Goal: Check status: Check status

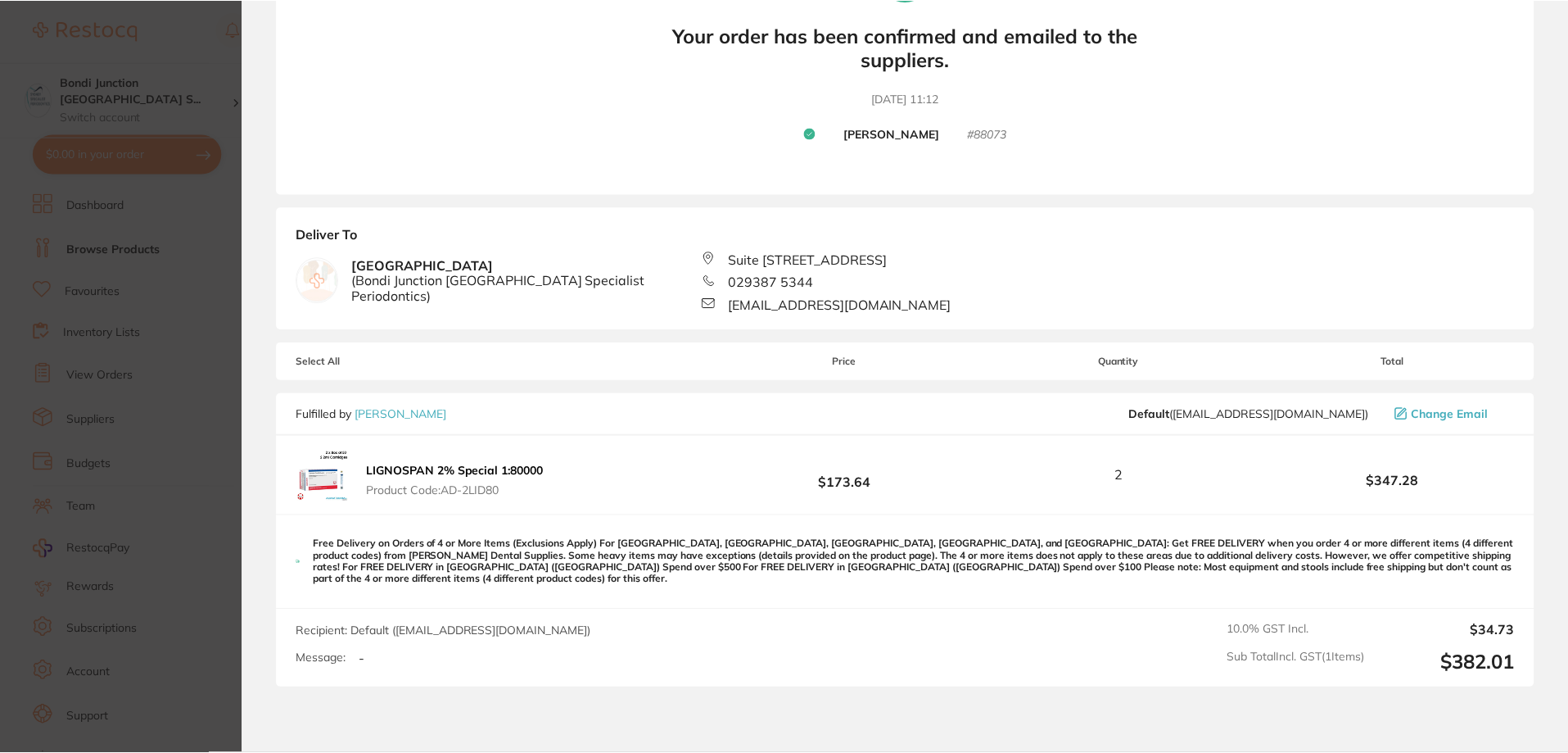
scroll to position [164, 0]
click at [86, 328] on section "Update RRP Set your pre negotiated price for this item. Item Agreed RRP (excl. …" at bounding box center [786, 376] width 1572 height 753
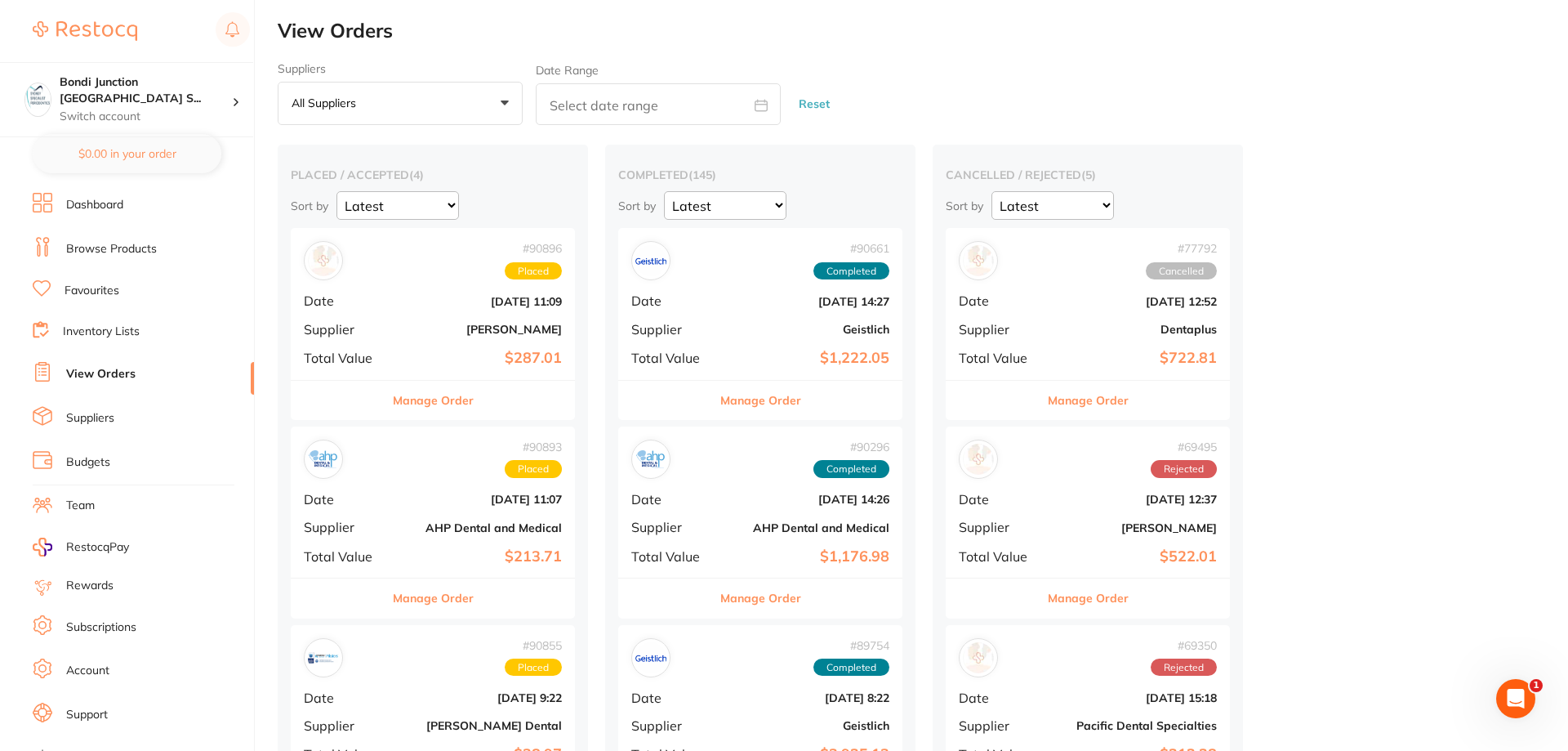
click at [107, 319] on ul "Dashboard Browse Products Favourites Inventory Lists View Orders Suppliers Budg…" at bounding box center [143, 474] width 221 height 564
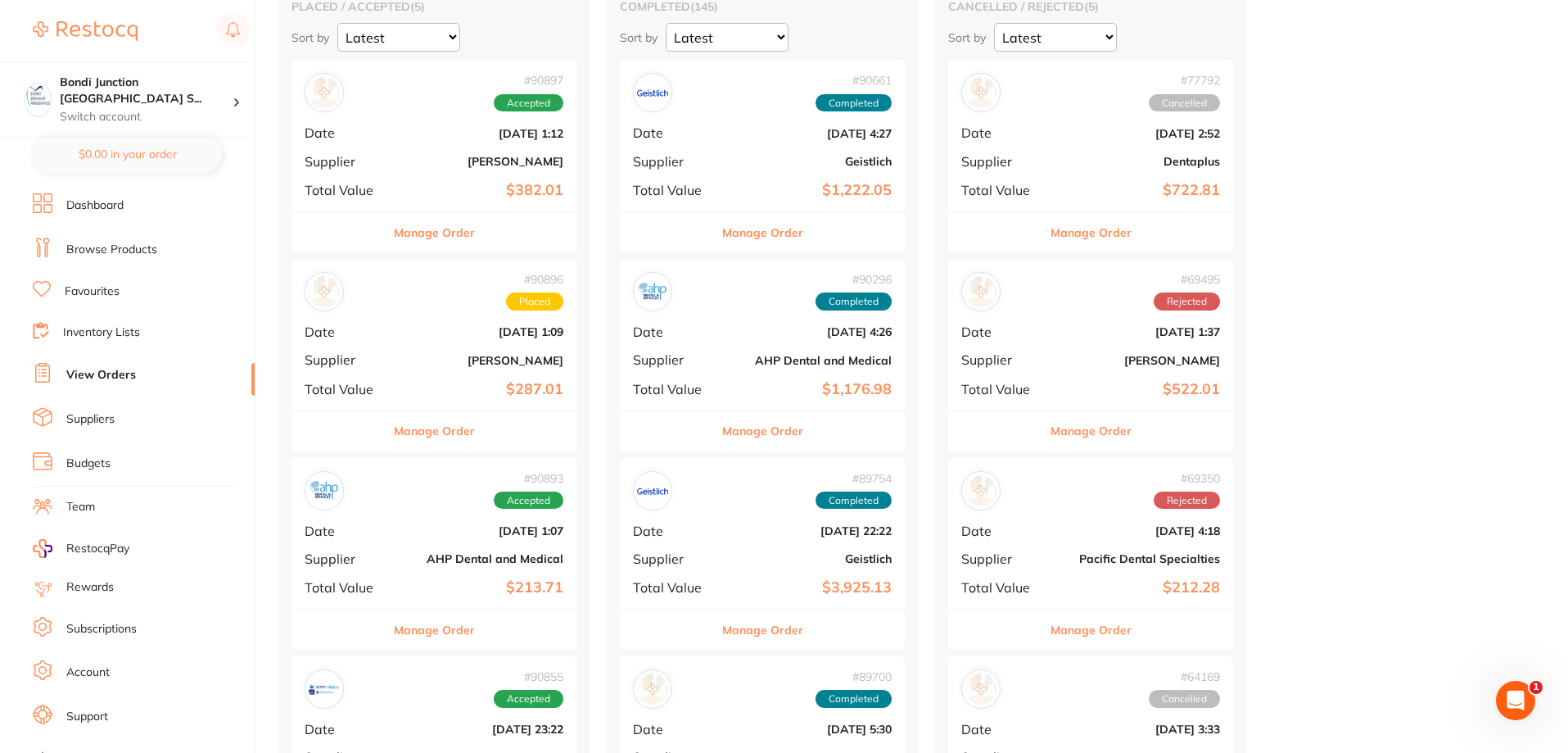
scroll to position [328, 0]
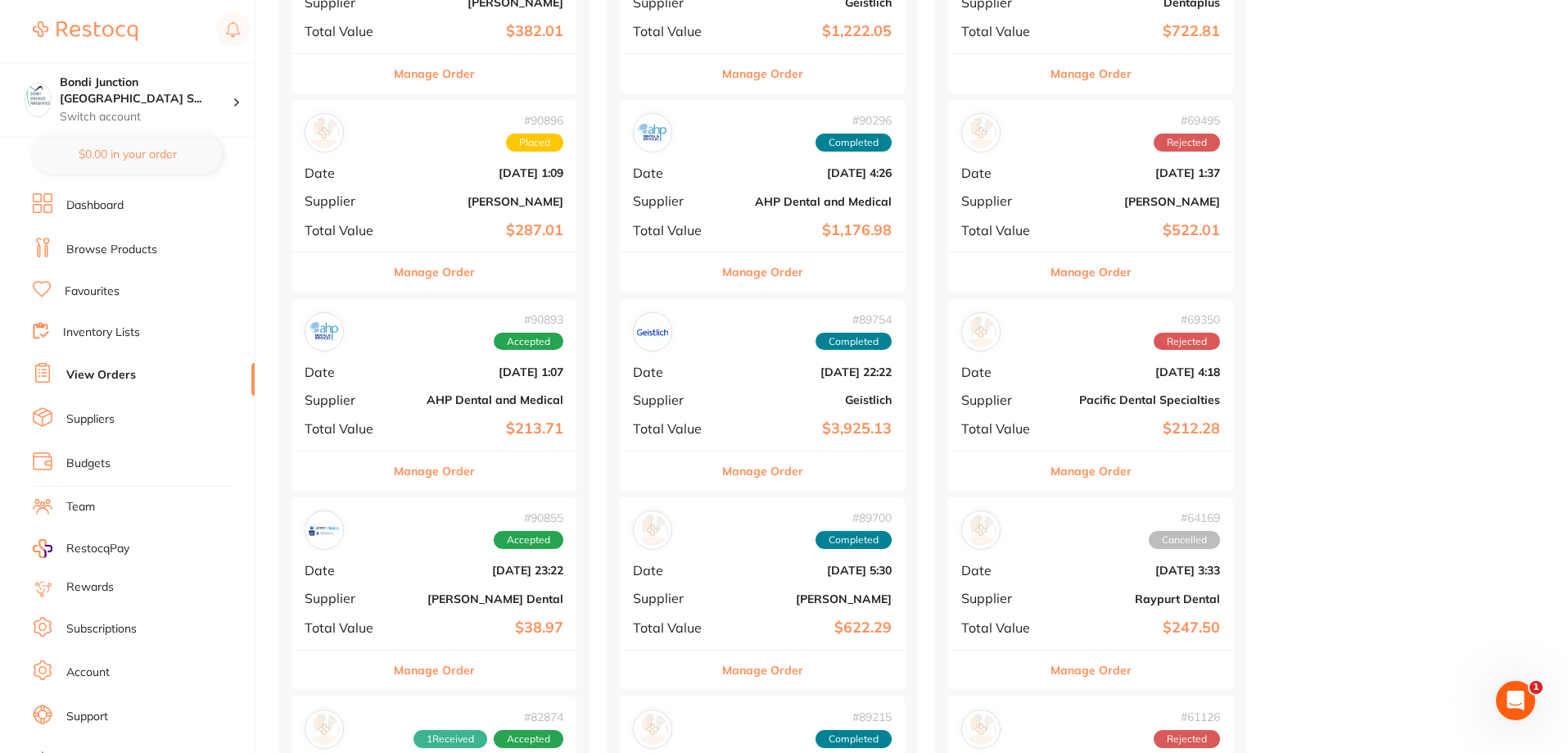
click at [483, 191] on div "# 90896 Placed Date Aug 21 2025, 1:09 Supplier Henry Schein Halas Total Value $…" at bounding box center [433, 175] width 285 height 152
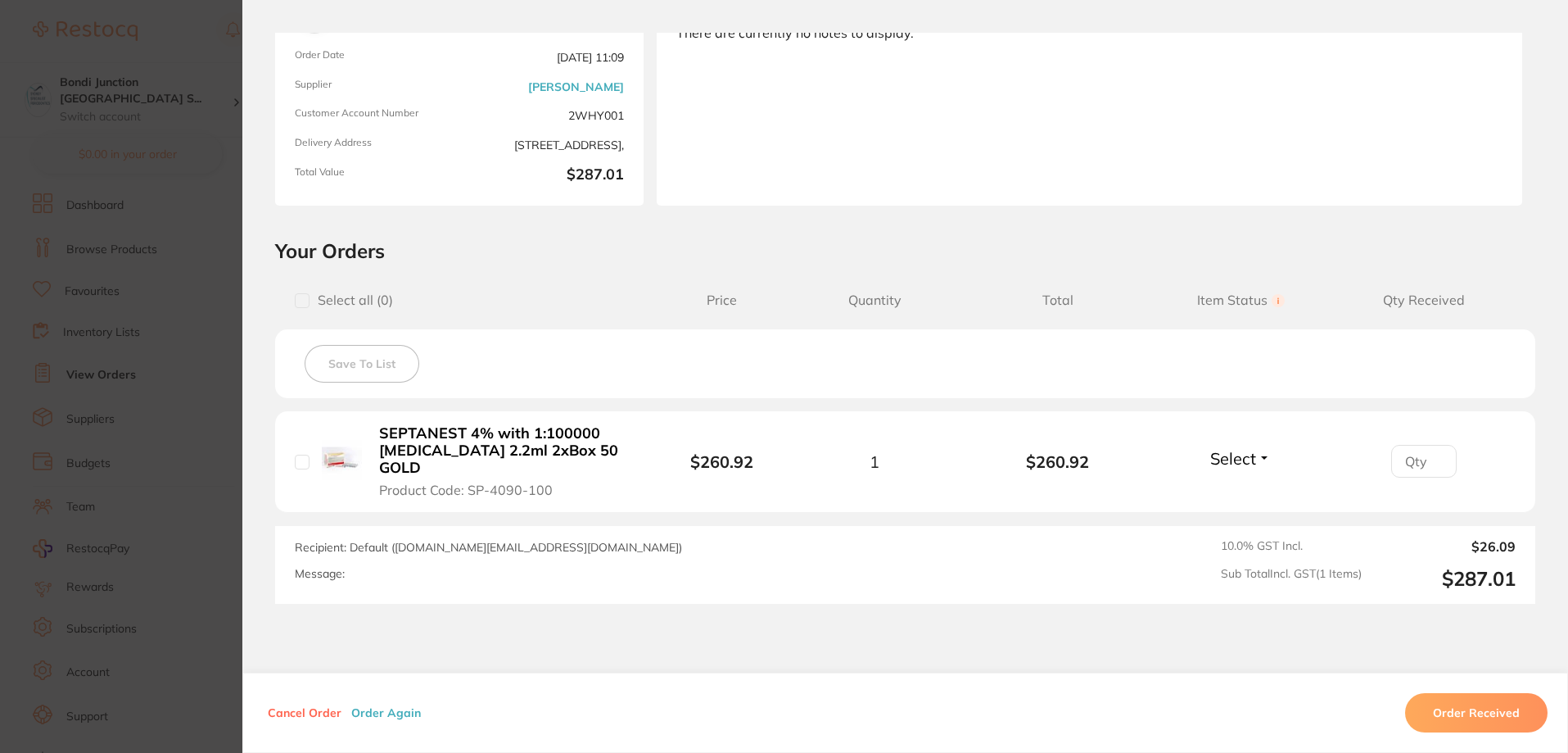
click at [113, 288] on section "Order ID: Restocq- 90896 Order Information Placed Order Order Date Aug 21 2025,…" at bounding box center [784, 376] width 1568 height 753
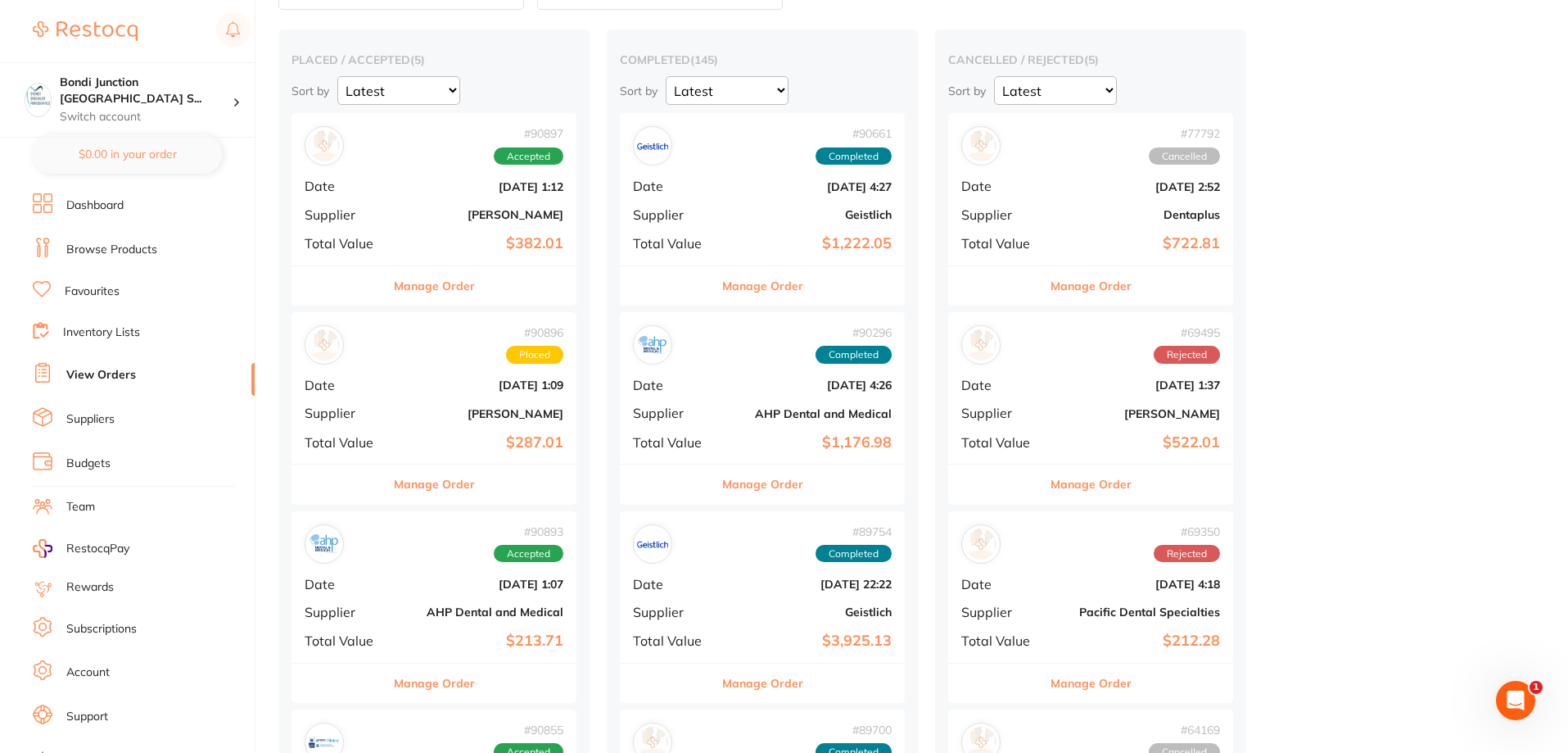
scroll to position [82, 0]
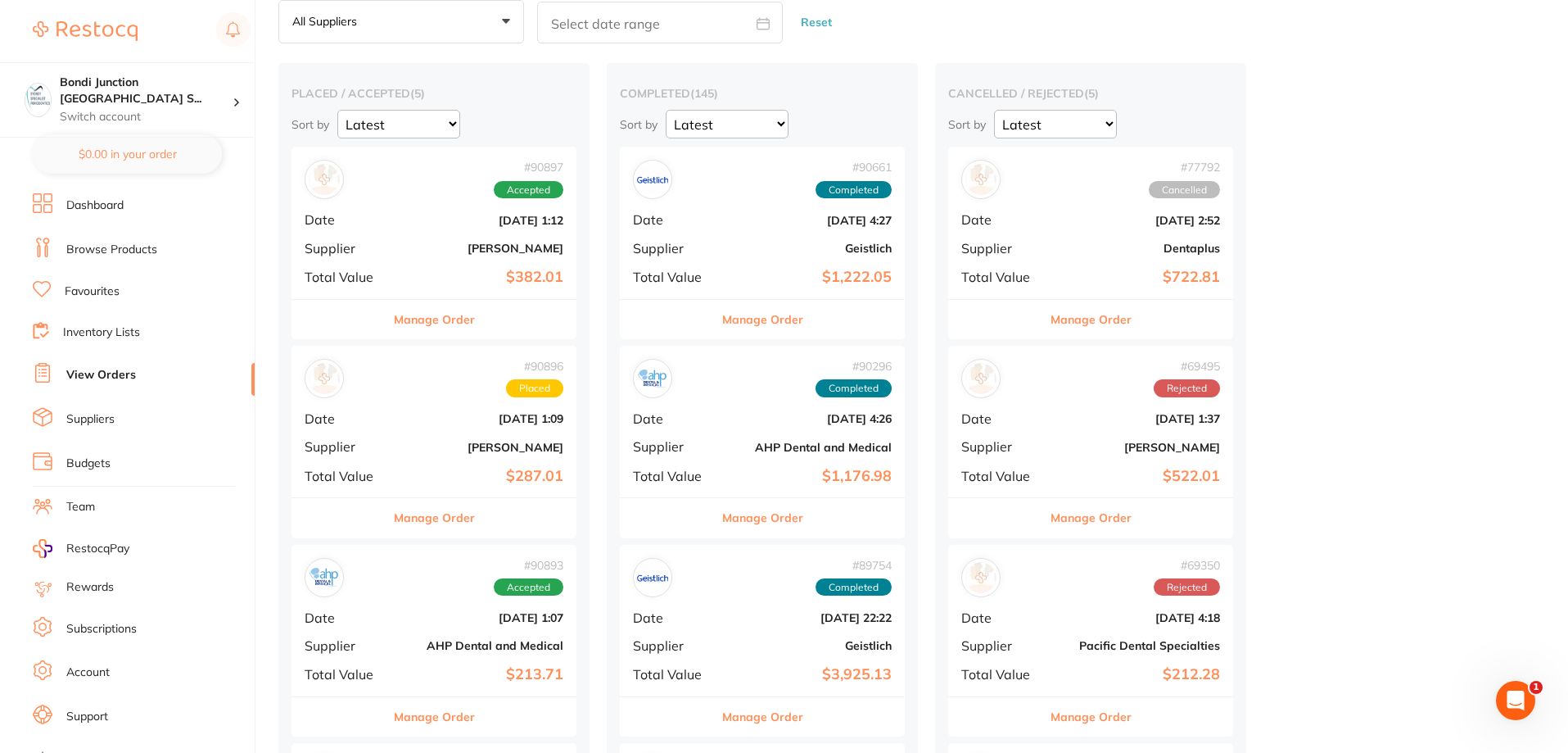
click at [400, 236] on div "# 90897 Accepted Date Aug 21 2025, 1:12 Supplier Adam Dental Total Value $382.01" at bounding box center [433, 222] width 285 height 152
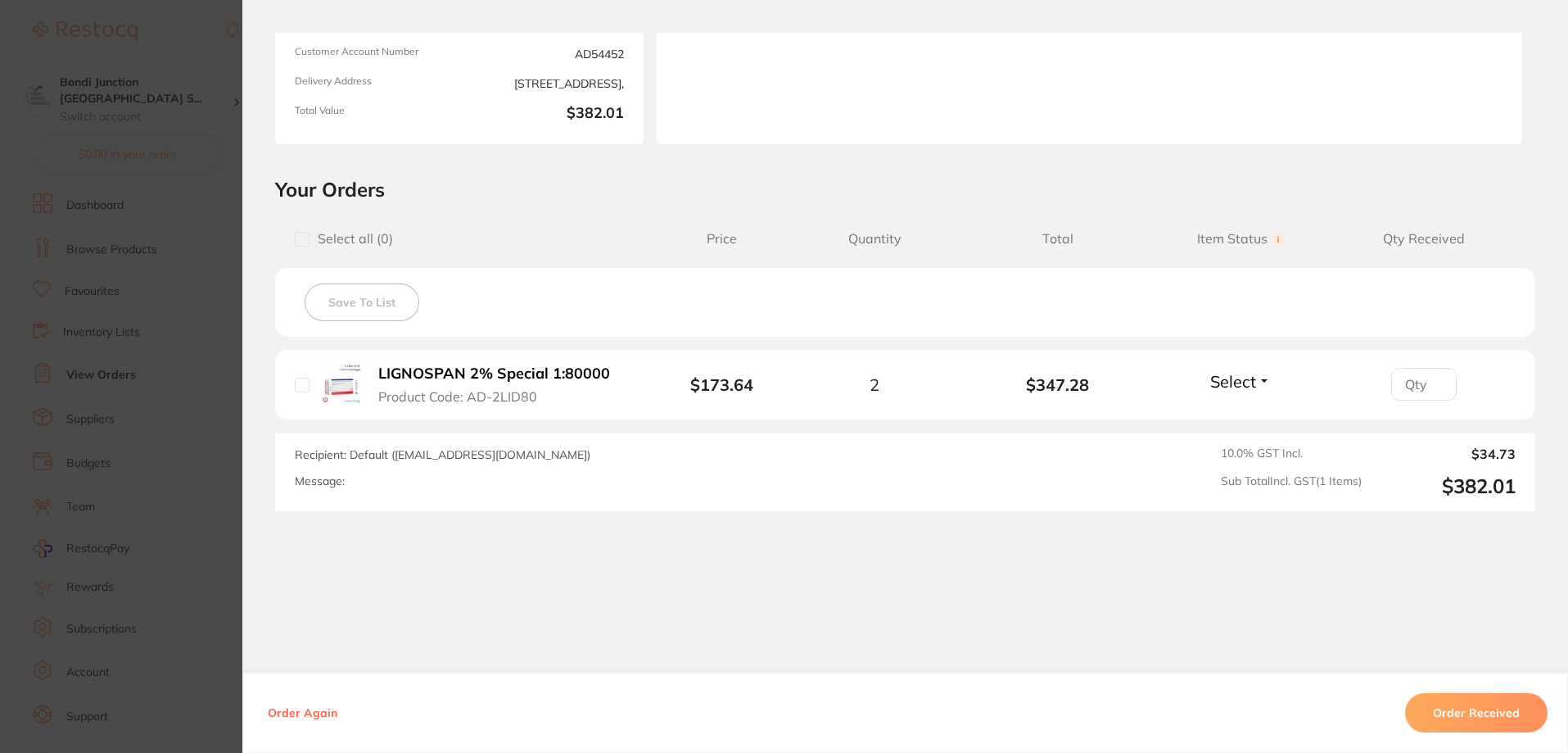
scroll to position [228, 0]
drag, startPoint x: 46, startPoint y: 288, endPoint x: 124, endPoint y: 266, distance: 81.0
click at [49, 288] on section "Order ID: Restocq- 90897 Order Information Accepted Order Order Date Aug 21 202…" at bounding box center [784, 376] width 1568 height 753
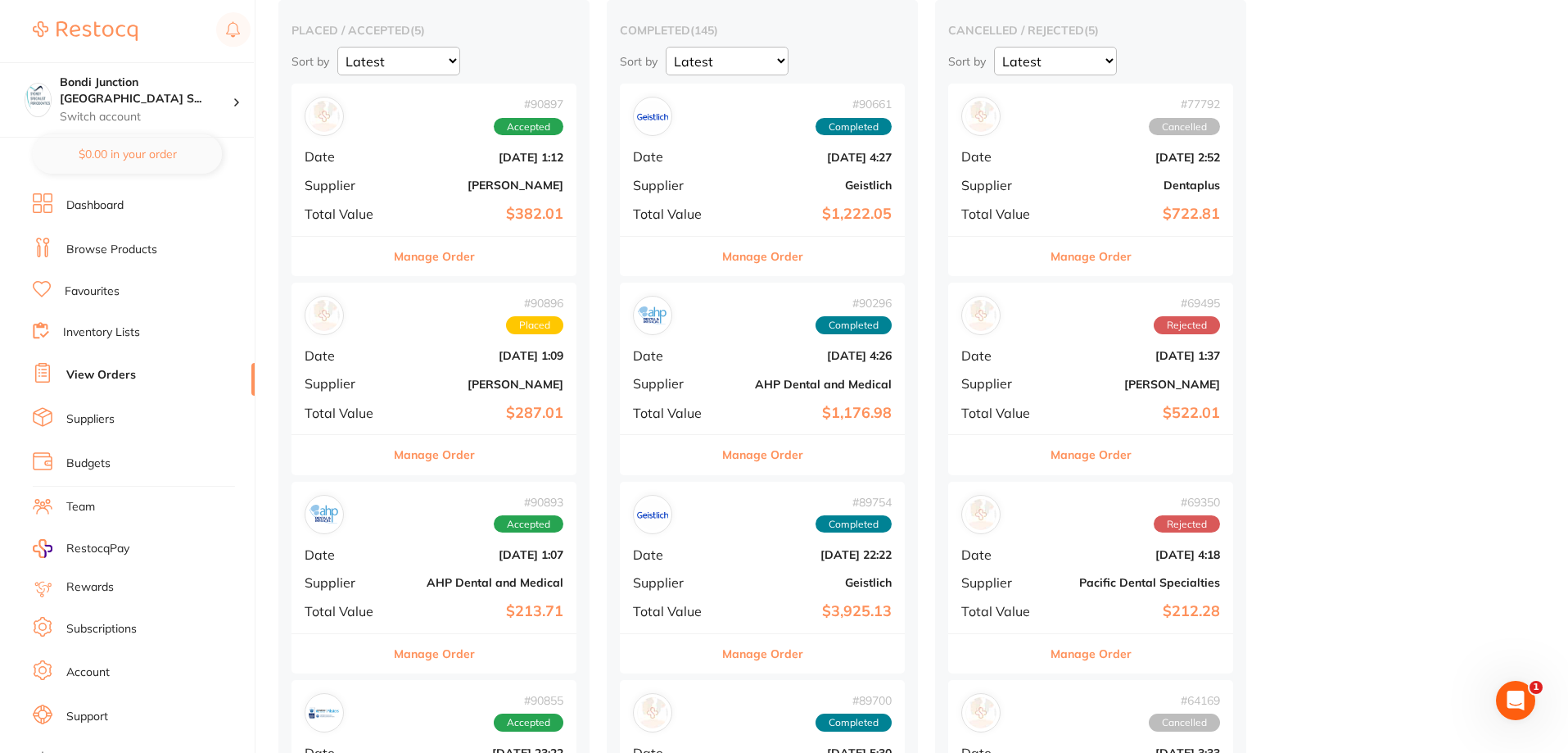
scroll to position [164, 0]
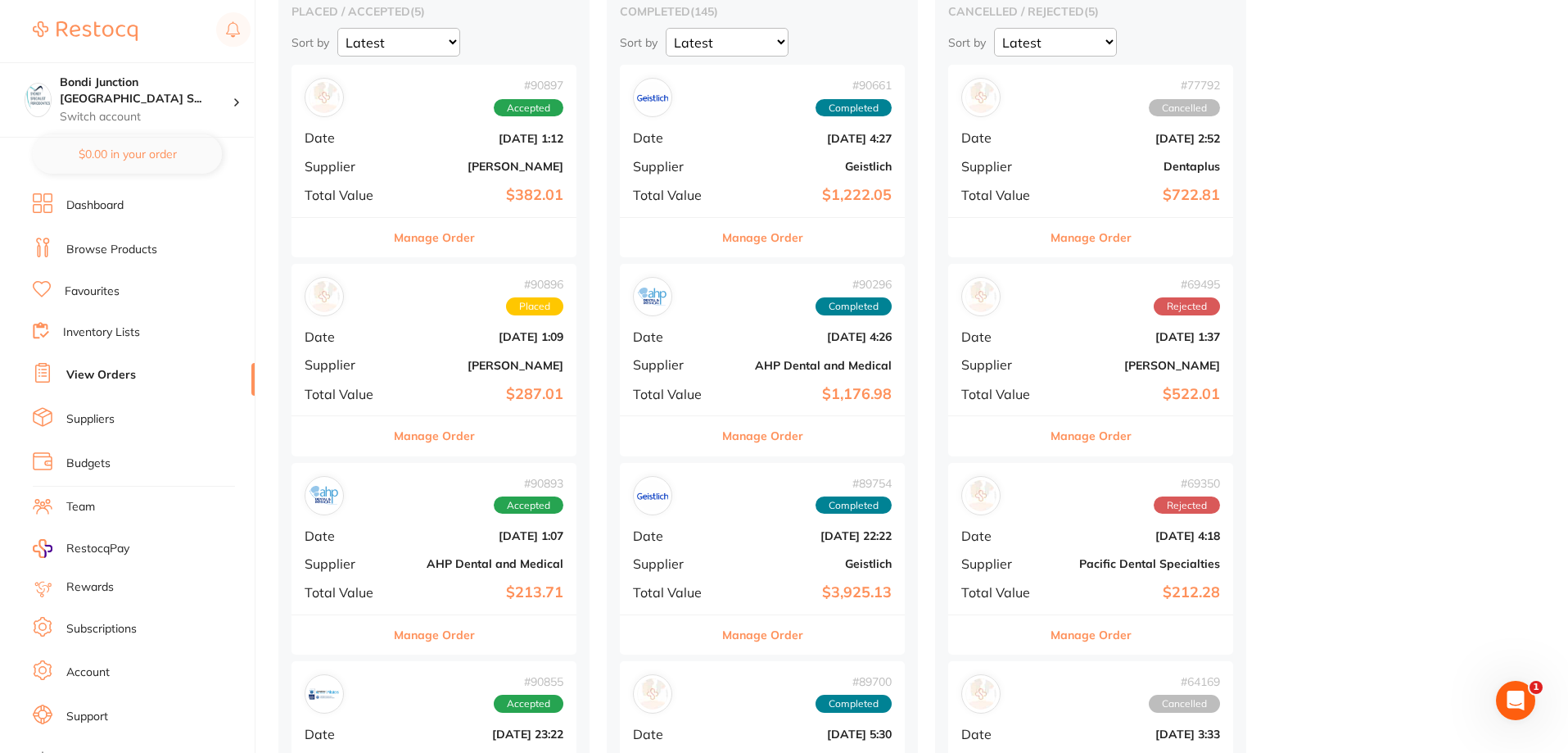
drag, startPoint x: 378, startPoint y: 307, endPoint x: 370, endPoint y: 294, distance: 15.3
click at [379, 300] on div "# 90897 Accepted Date Aug 21 2025, 1:12 Supplier Adam Dental Total Value $382.0…" at bounding box center [433, 558] width 285 height 987
click at [369, 294] on div "# 90896 Placed" at bounding box center [434, 295] width 259 height 39
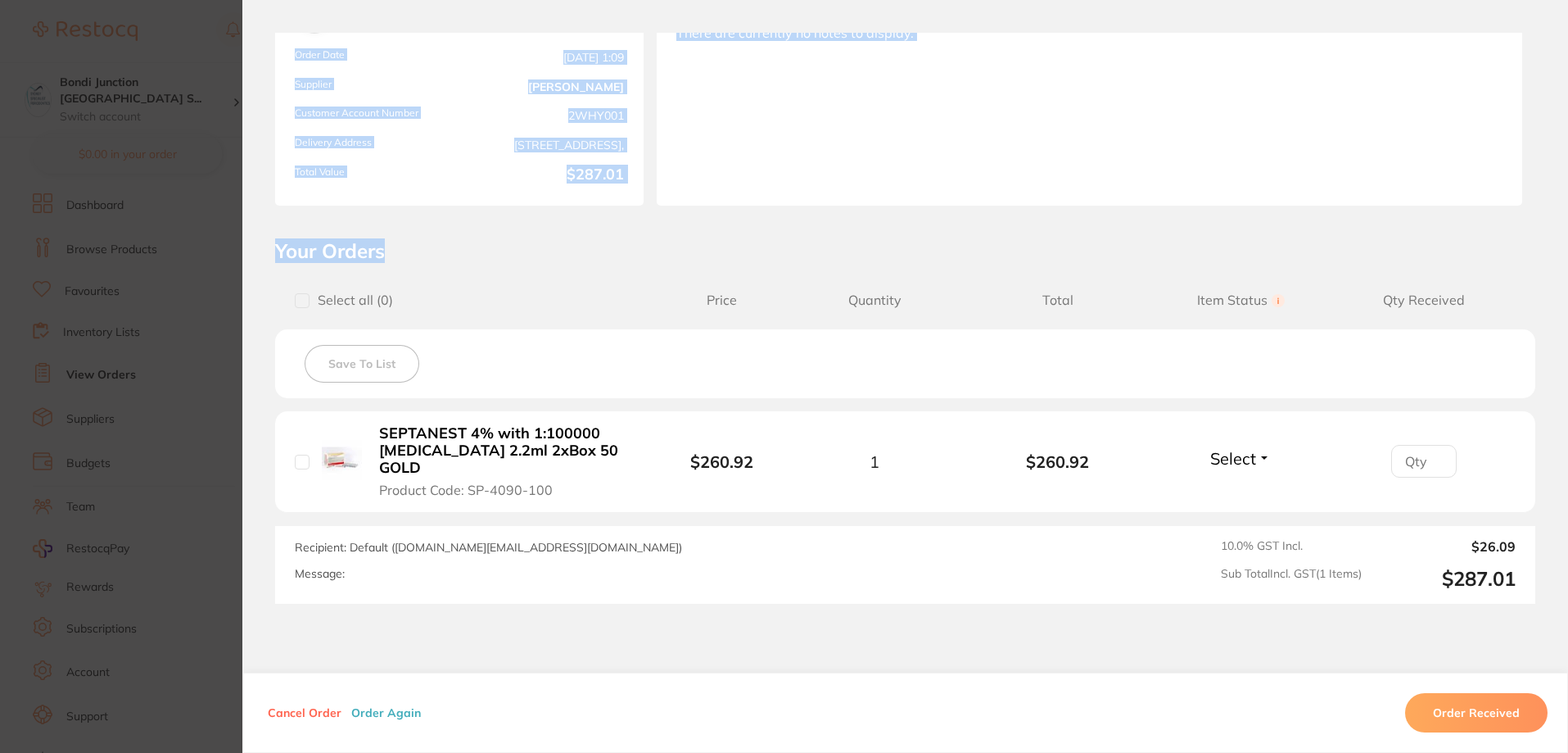
drag, startPoint x: 202, startPoint y: 291, endPoint x: 486, endPoint y: 246, distance: 287.5
click at [486, 246] on section "Order ID: Restocq- 90896 Order Information Placed Order Order Date Aug 21 2025,…" at bounding box center [784, 376] width 1568 height 753
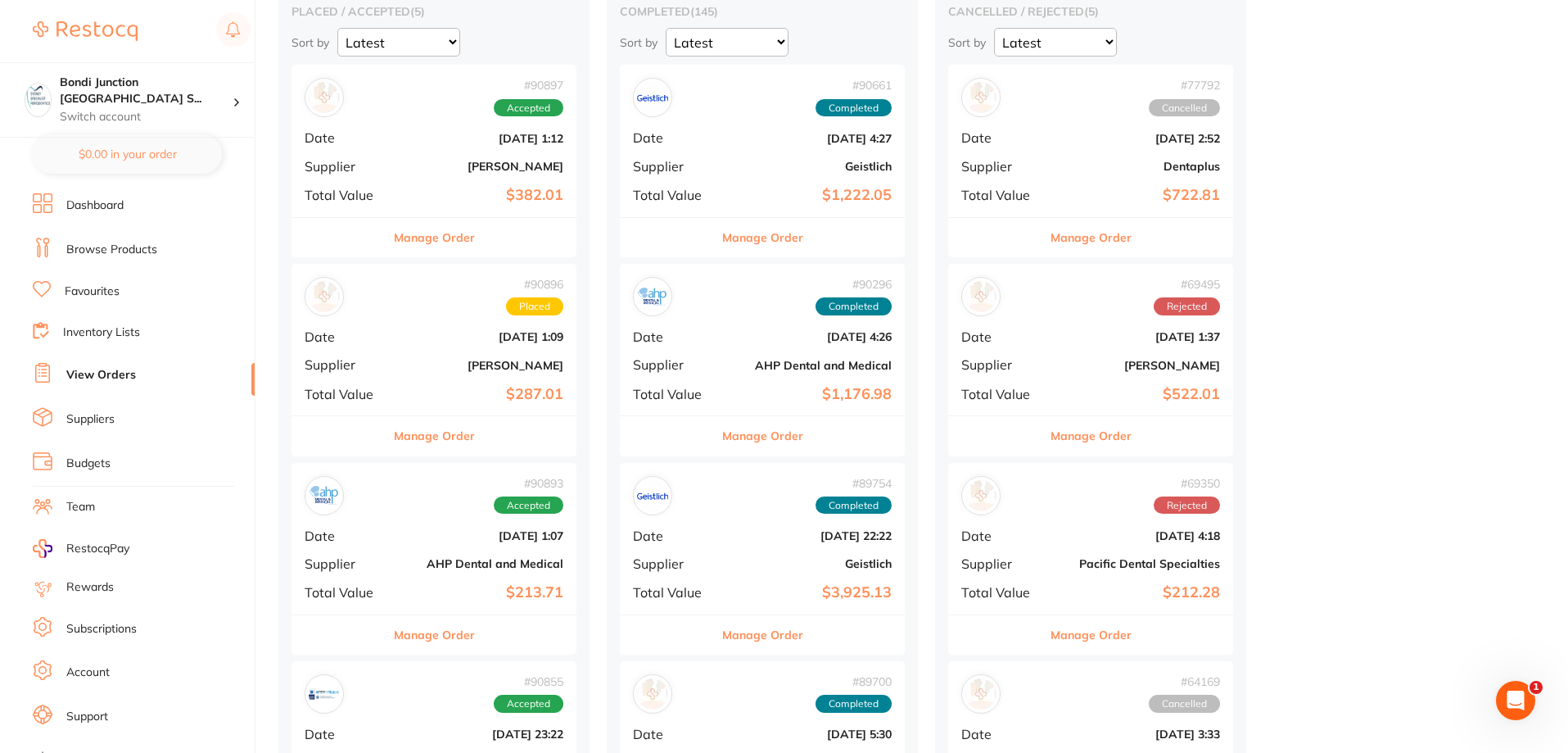
click at [452, 335] on b "[DATE] 1:09" at bounding box center [481, 336] width 164 height 13
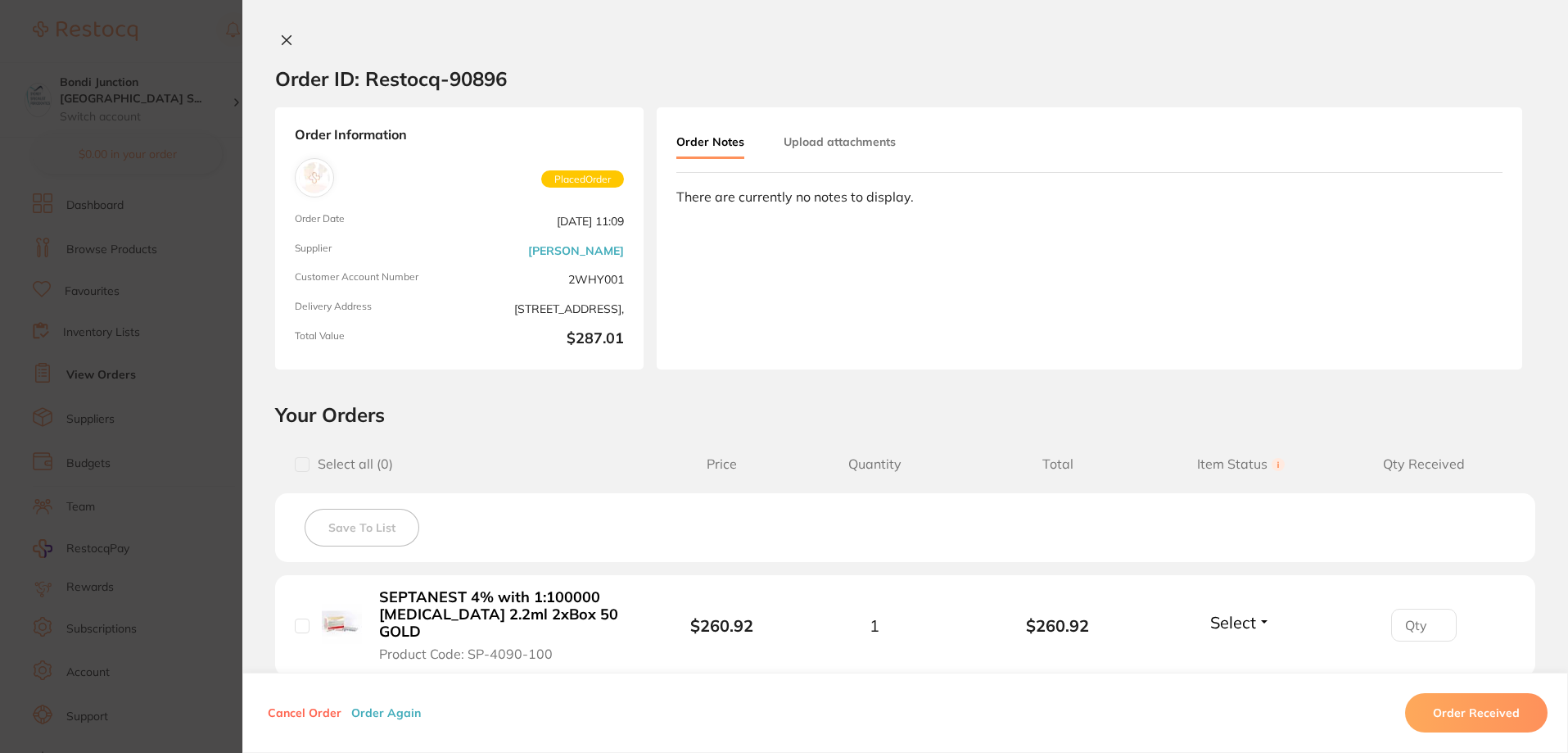
click at [459, 329] on div "Order Information Placed Order Order Date Aug 21 2025, 11:09 Supplier Henry Sch…" at bounding box center [459, 238] width 369 height 262
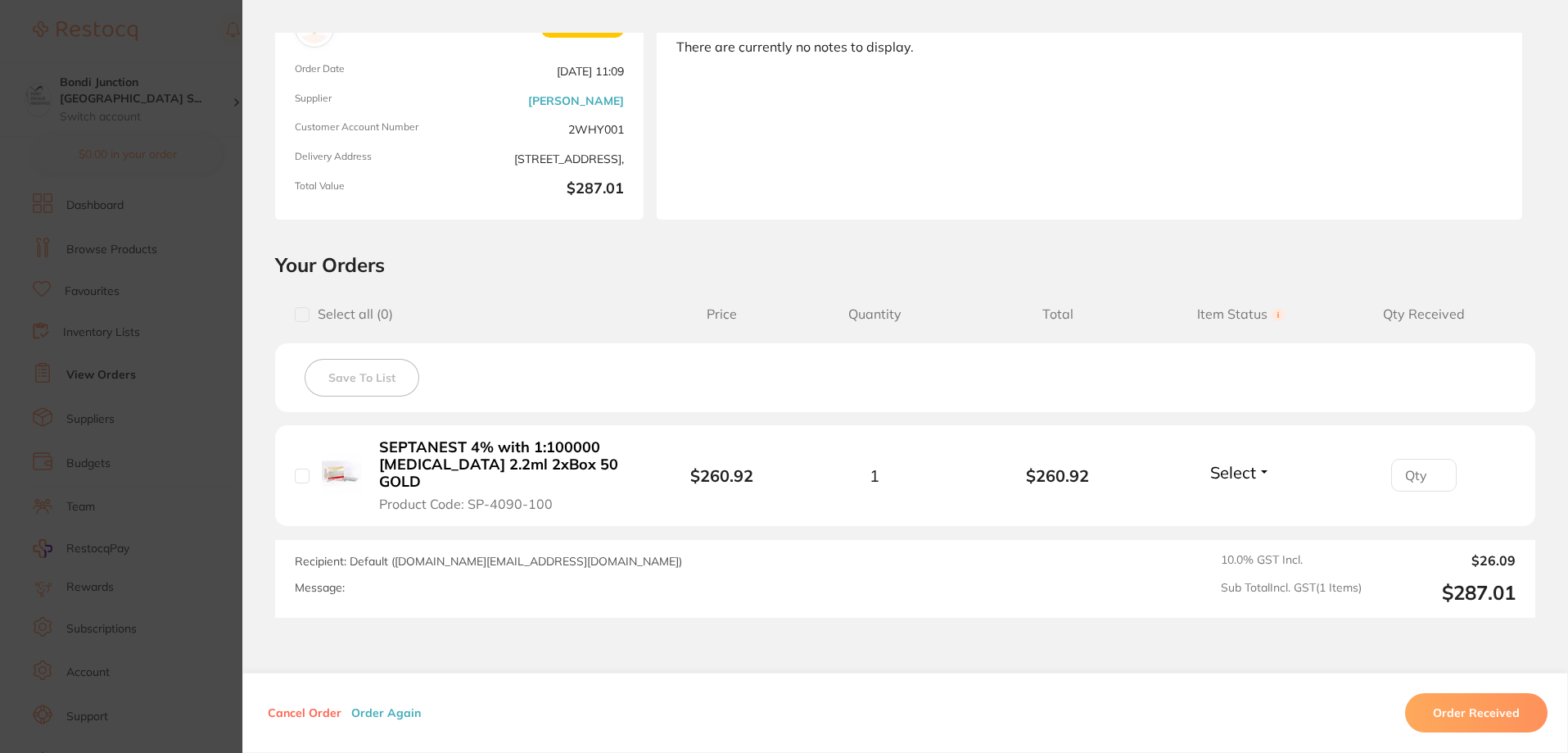
scroll to position [164, 0]
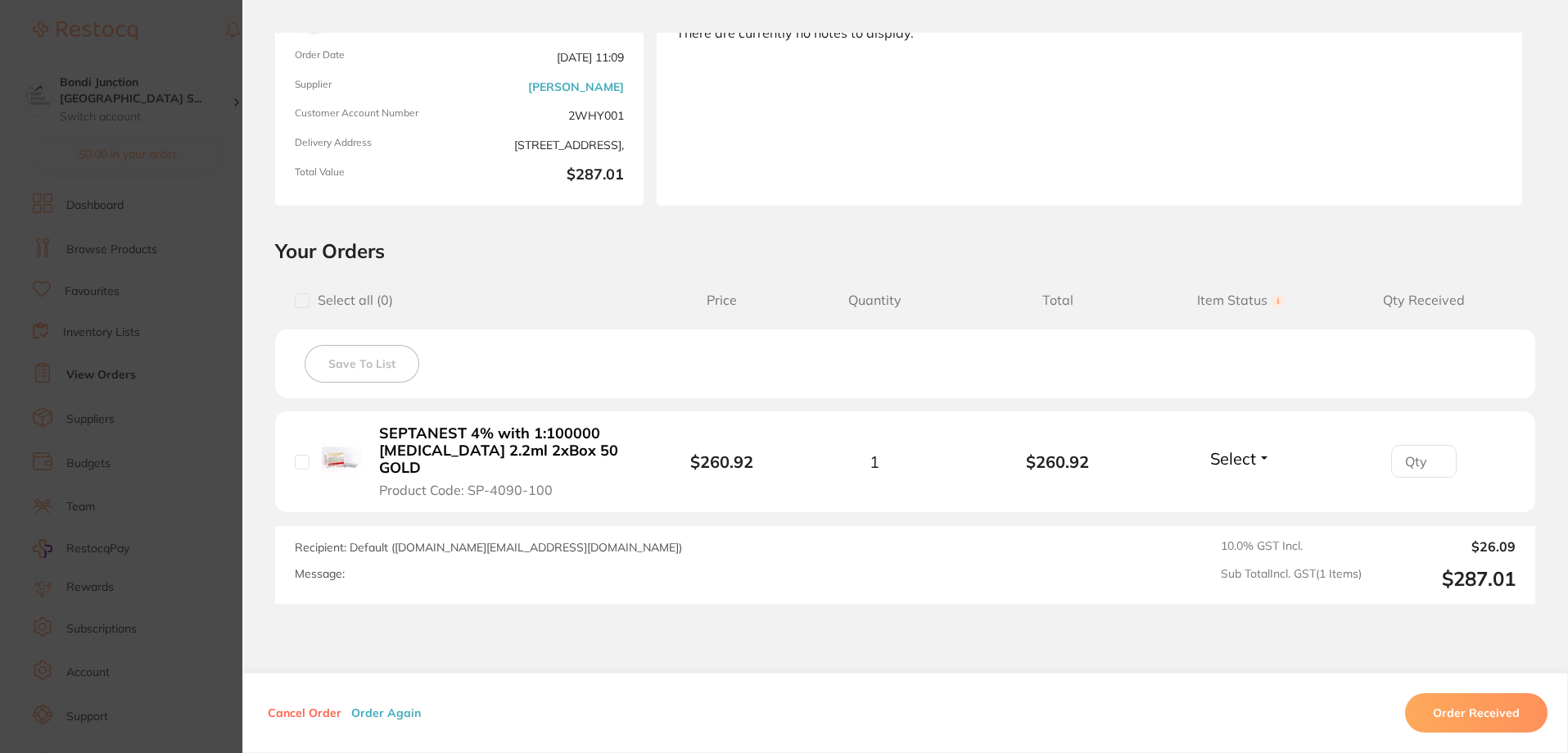
click at [351, 447] on img at bounding box center [342, 459] width 40 height 40
click at [391, 435] on b "SEPTANEST 4% with 1:100000 adrenalin 2.2ml 2xBox 50 GOLD" at bounding box center [506, 450] width 253 height 51
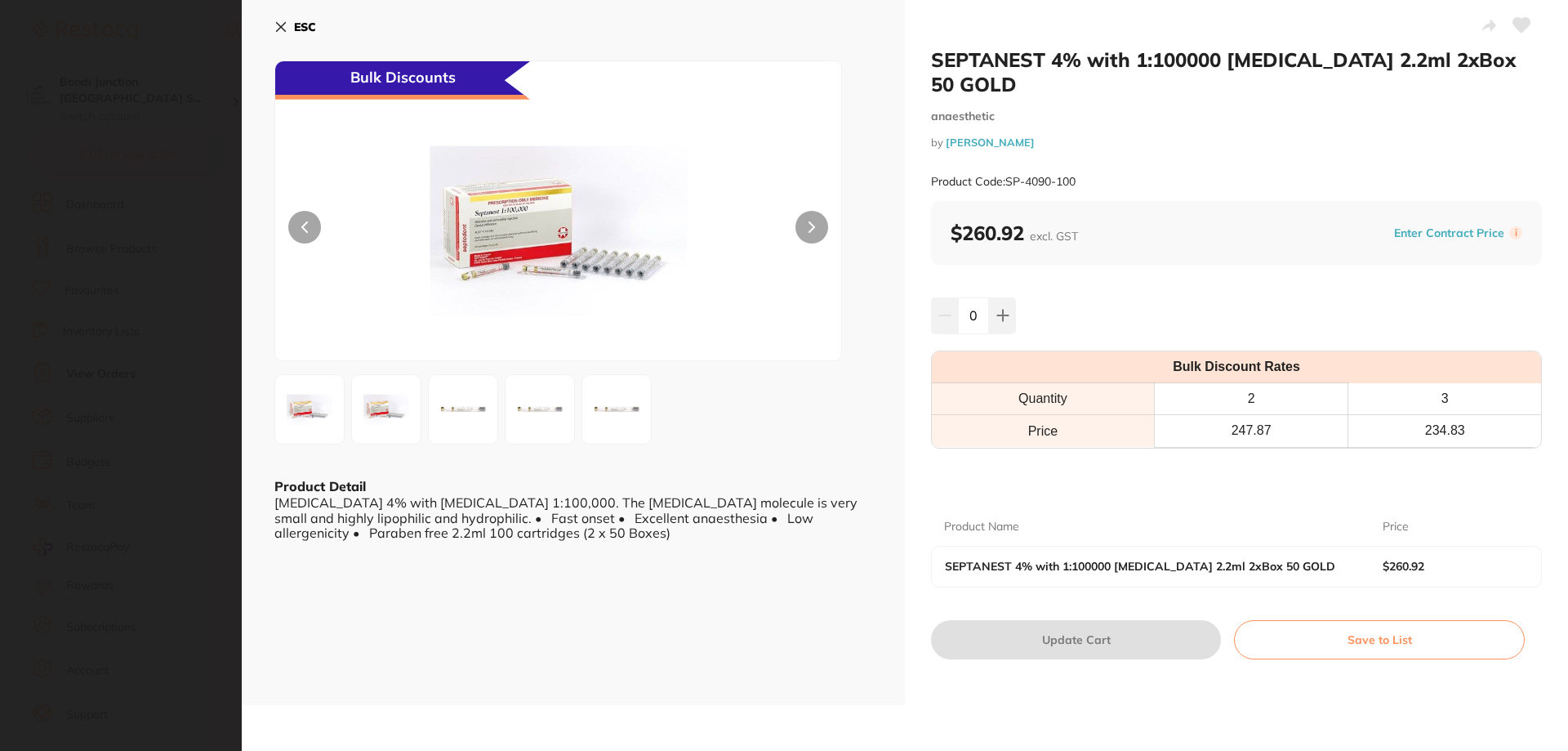
scroll to position [0, 0]
click at [195, 271] on section "SEPTANEST 4% with 1:100000 adrenalin 2.2ml 2xBox 50 GOLD anaesthetic by Henry S…" at bounding box center [784, 376] width 1568 height 751
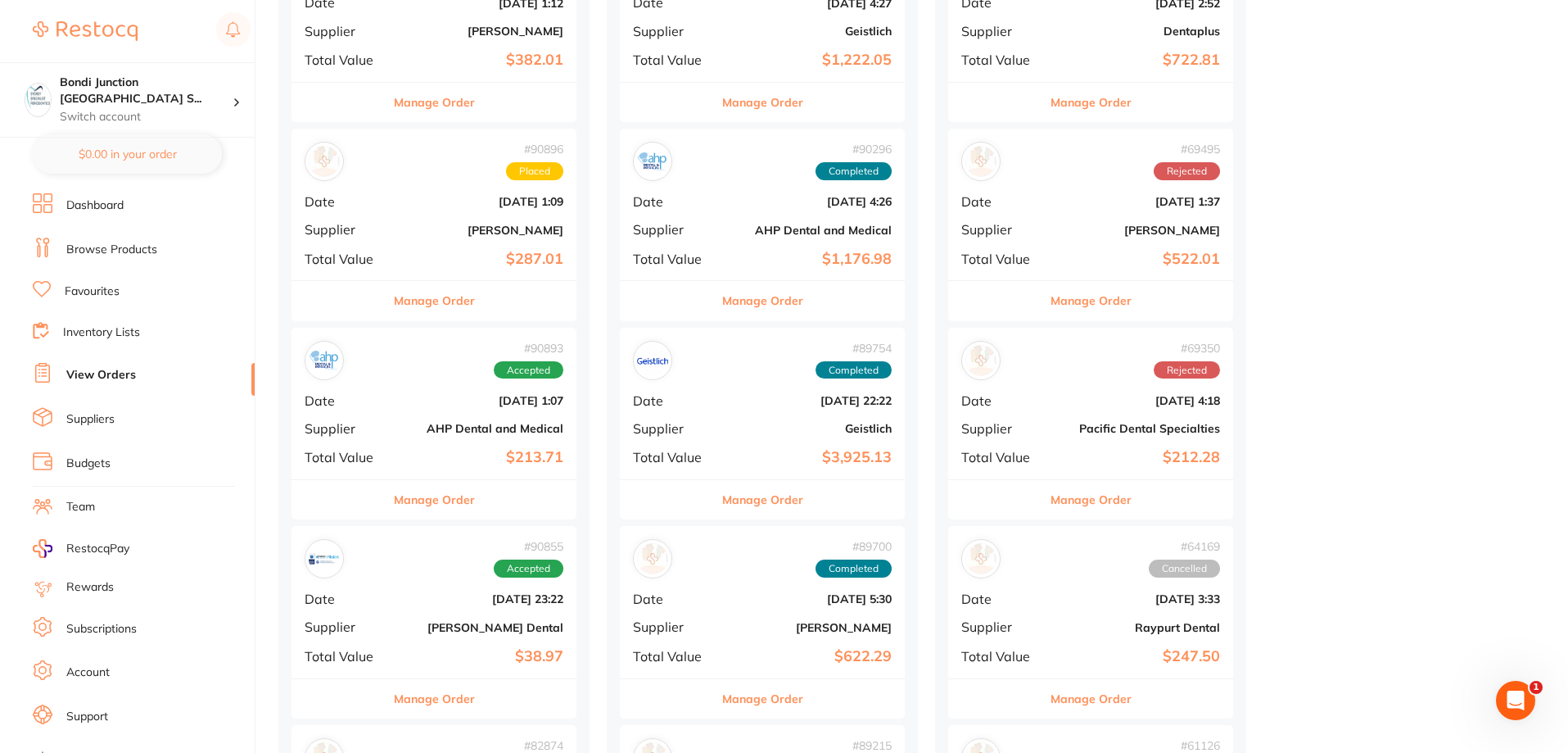
scroll to position [328, 0]
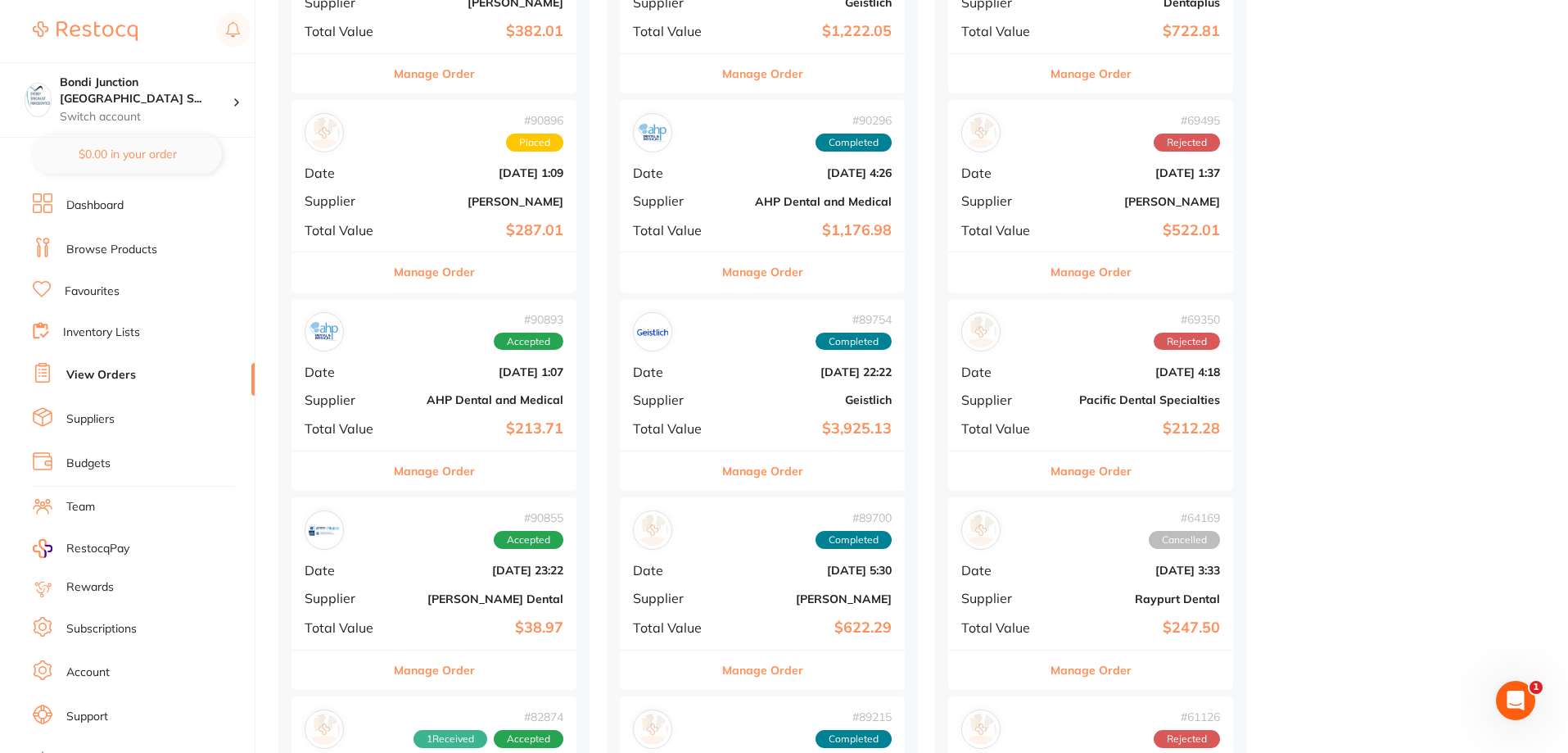
click at [386, 369] on span "Date" at bounding box center [346, 371] width 82 height 14
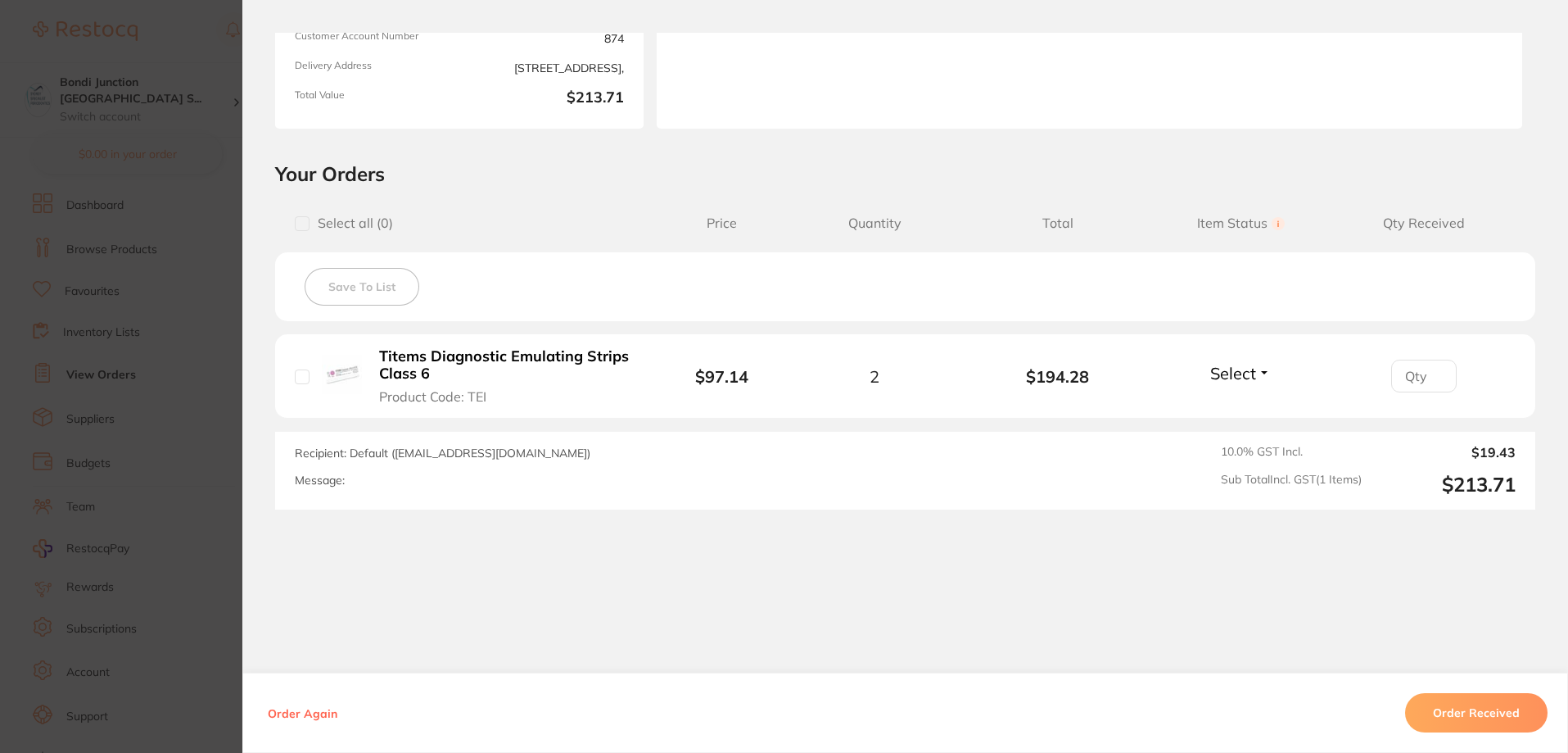
scroll to position [241, 0]
click at [183, 318] on section "Order ID: Restocq- 90893 Order Information Accepted Order Order Date Aug 21 202…" at bounding box center [784, 376] width 1568 height 753
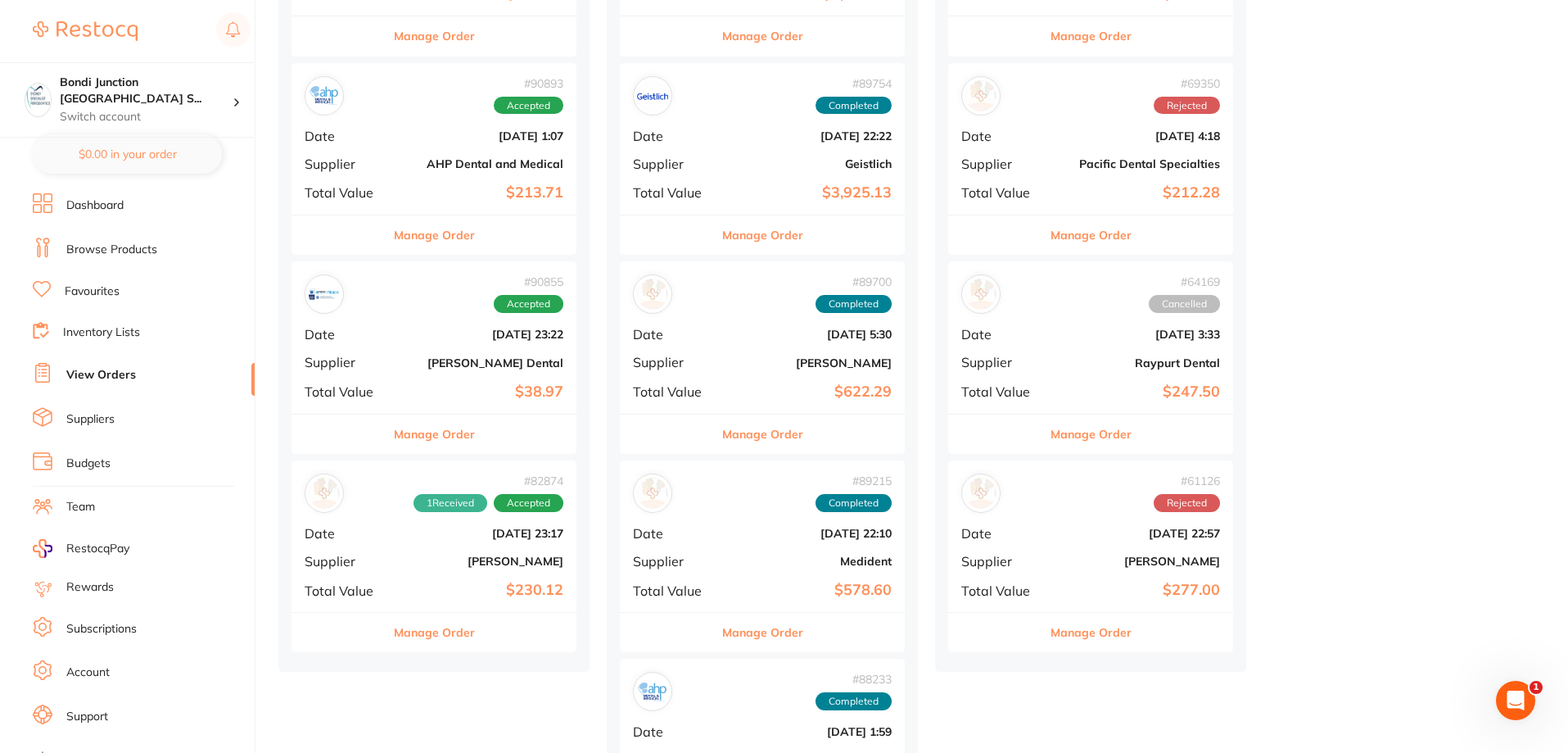
scroll to position [574, 0]
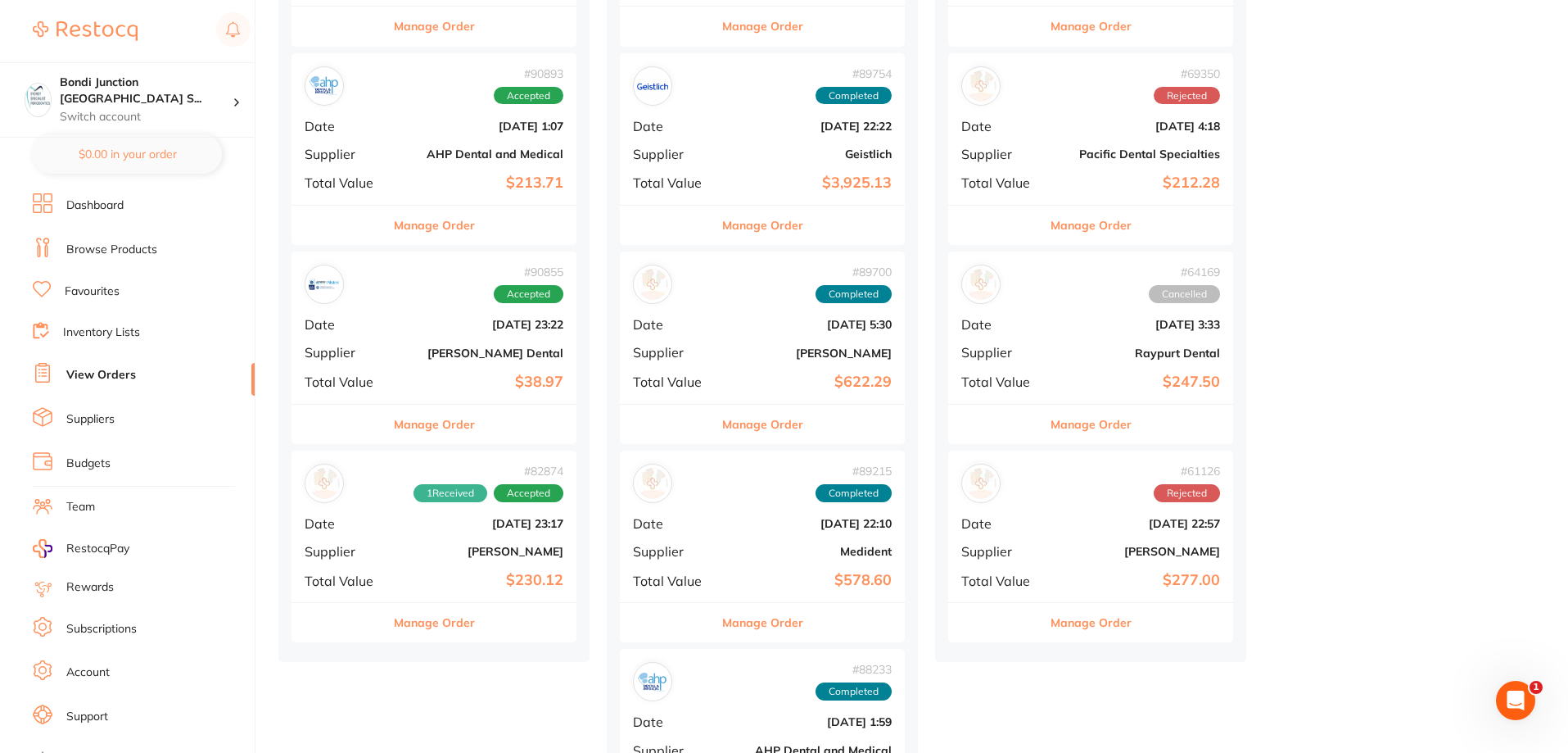
click at [503, 376] on b "$38.97" at bounding box center [481, 382] width 164 height 17
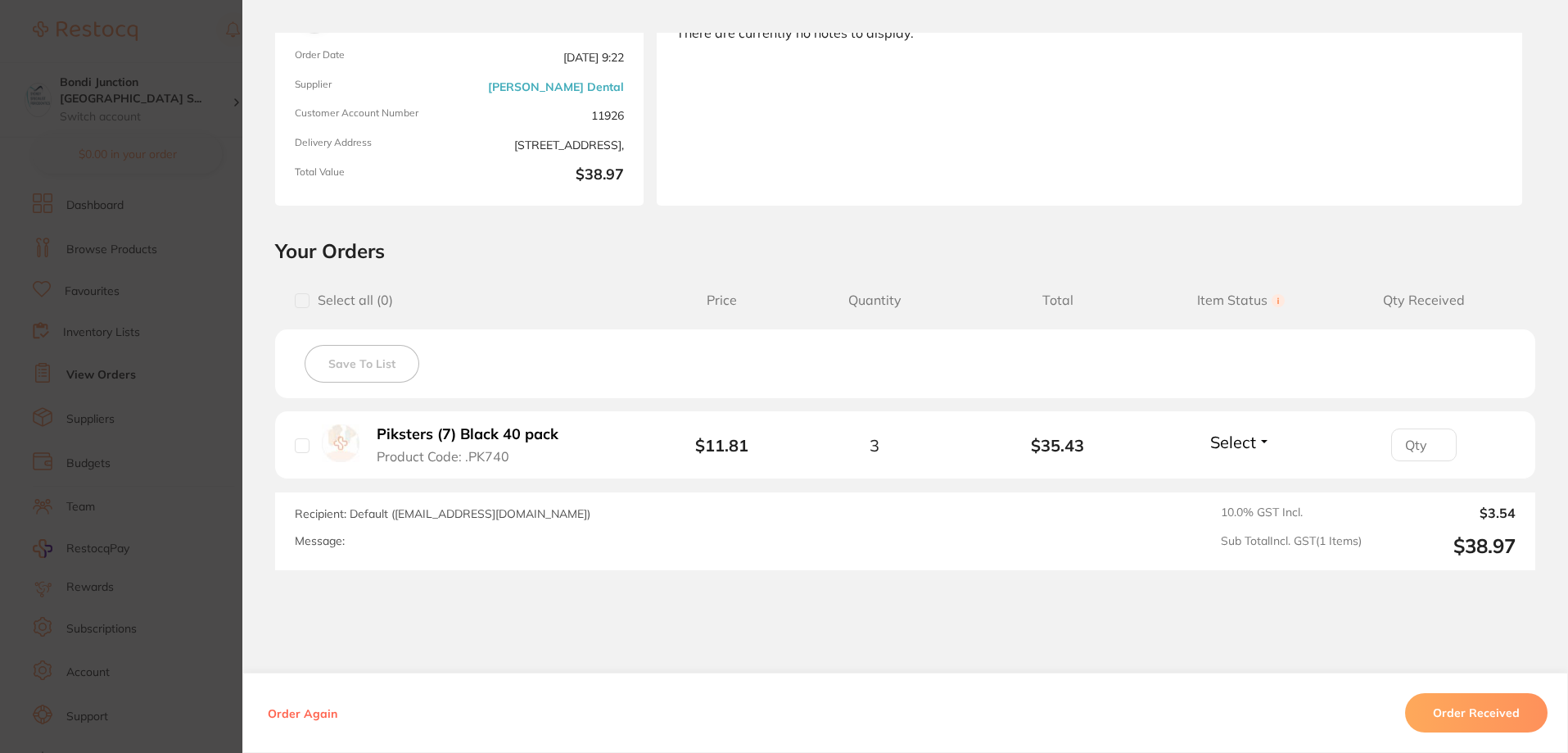
click at [160, 368] on section "Order ID: Restocq- 90855 Order Information Accepted Order Order Date Aug 21 202…" at bounding box center [784, 376] width 1568 height 753
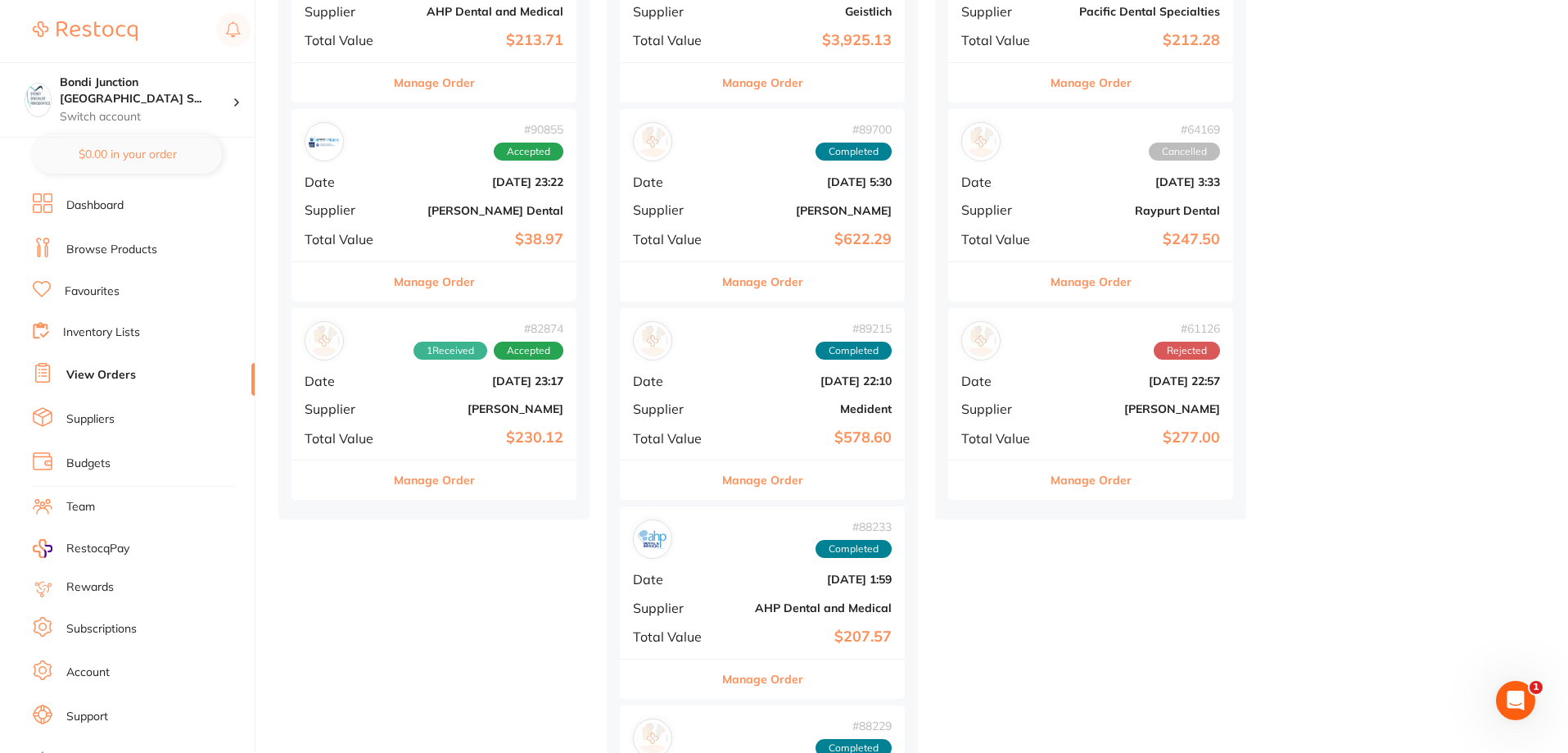
scroll to position [737, 0]
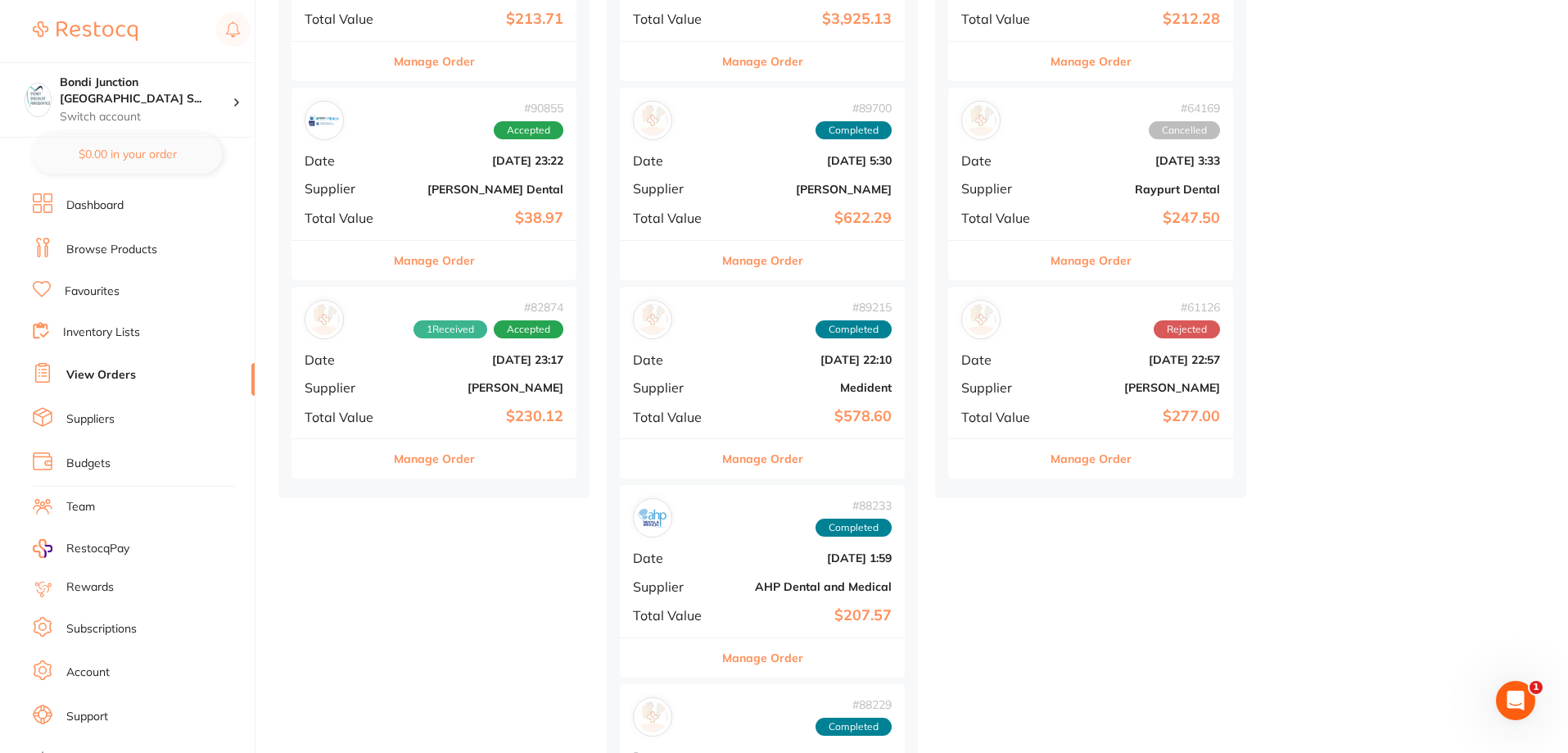
click at [491, 385] on b "[PERSON_NAME]" at bounding box center [481, 388] width 164 height 13
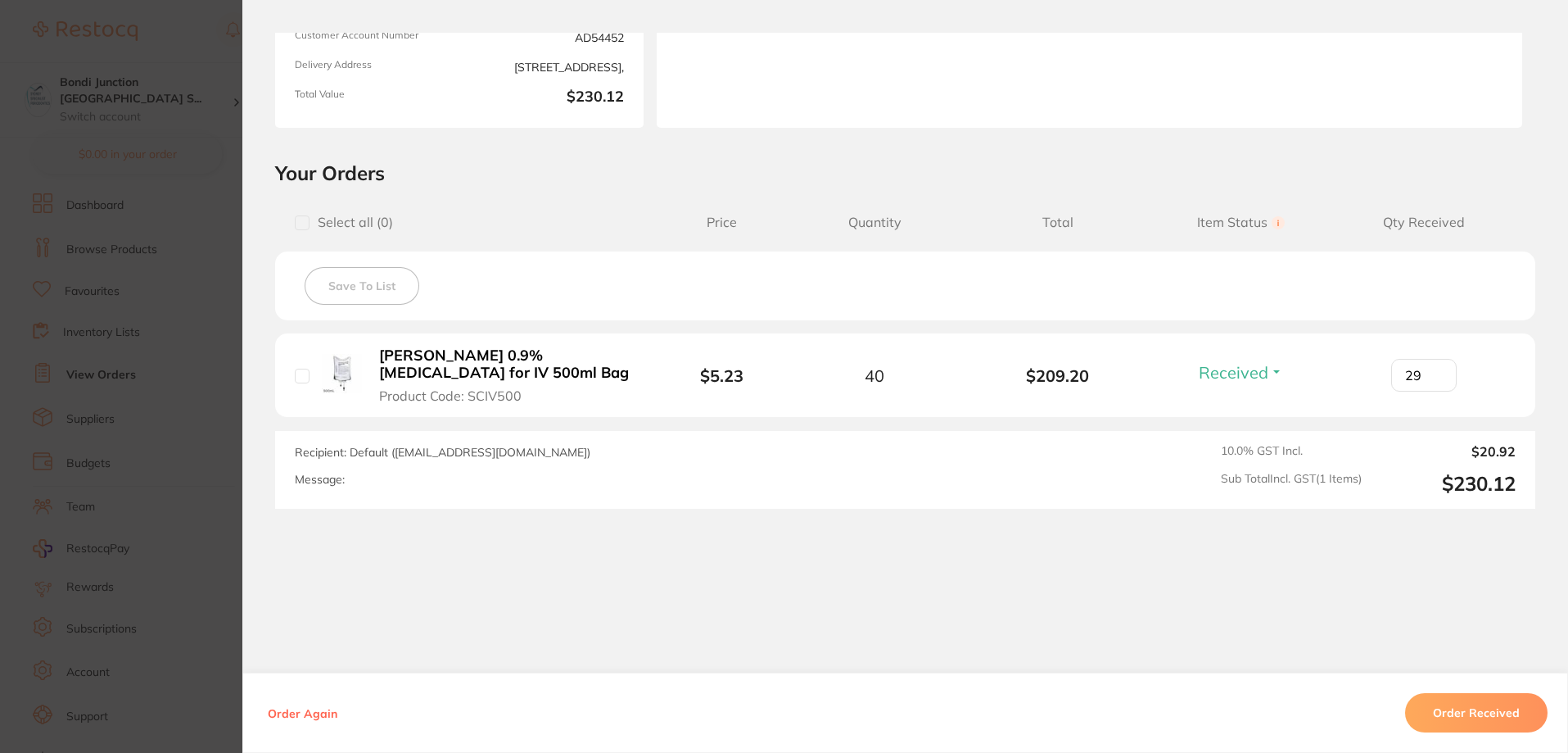
click at [195, 337] on section "Order ID: Restocq- 82874 Order Information 1 Received Accepted Order Order Date…" at bounding box center [784, 376] width 1568 height 753
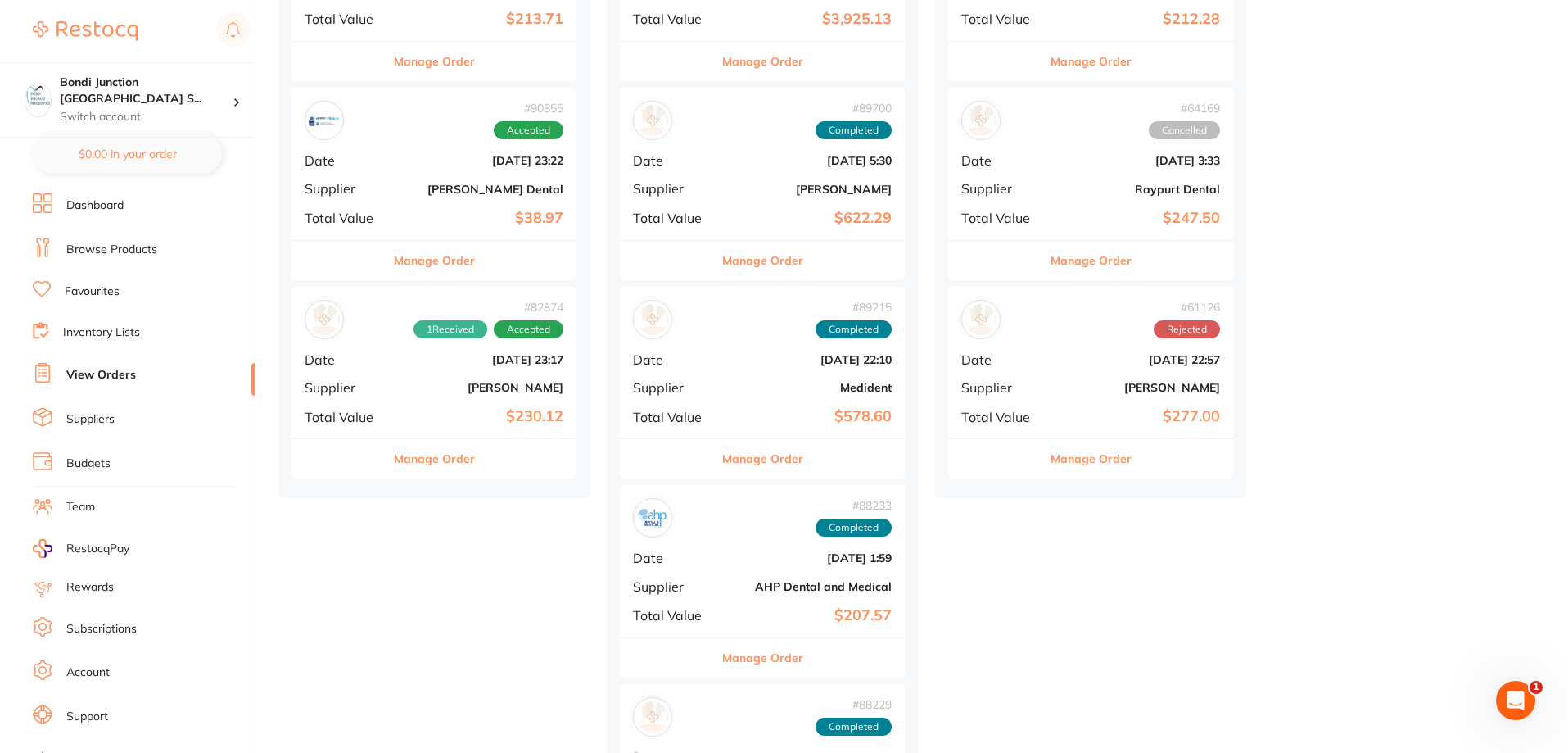
scroll to position [655, 0]
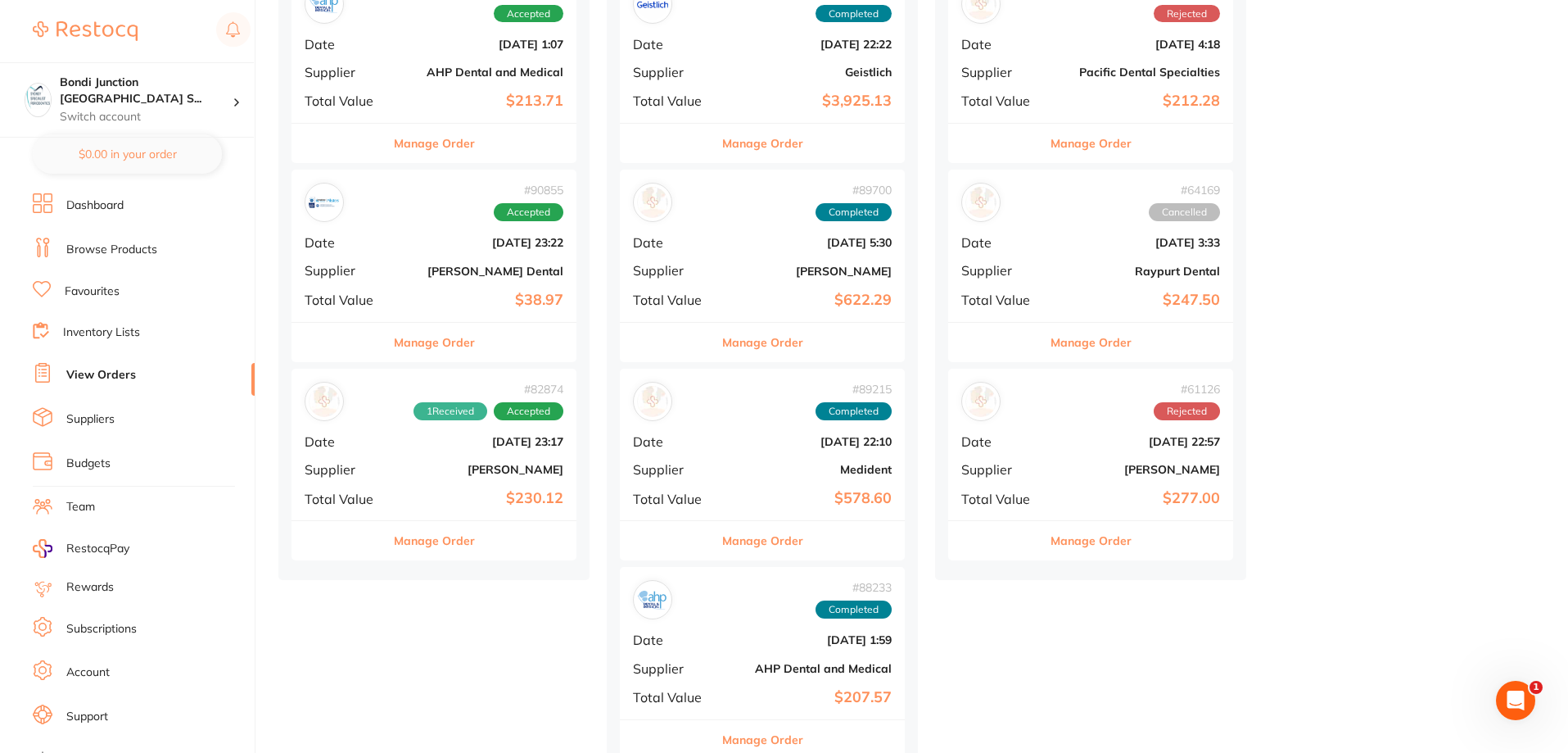
click at [423, 335] on button "Manage Order" at bounding box center [433, 342] width 81 height 39
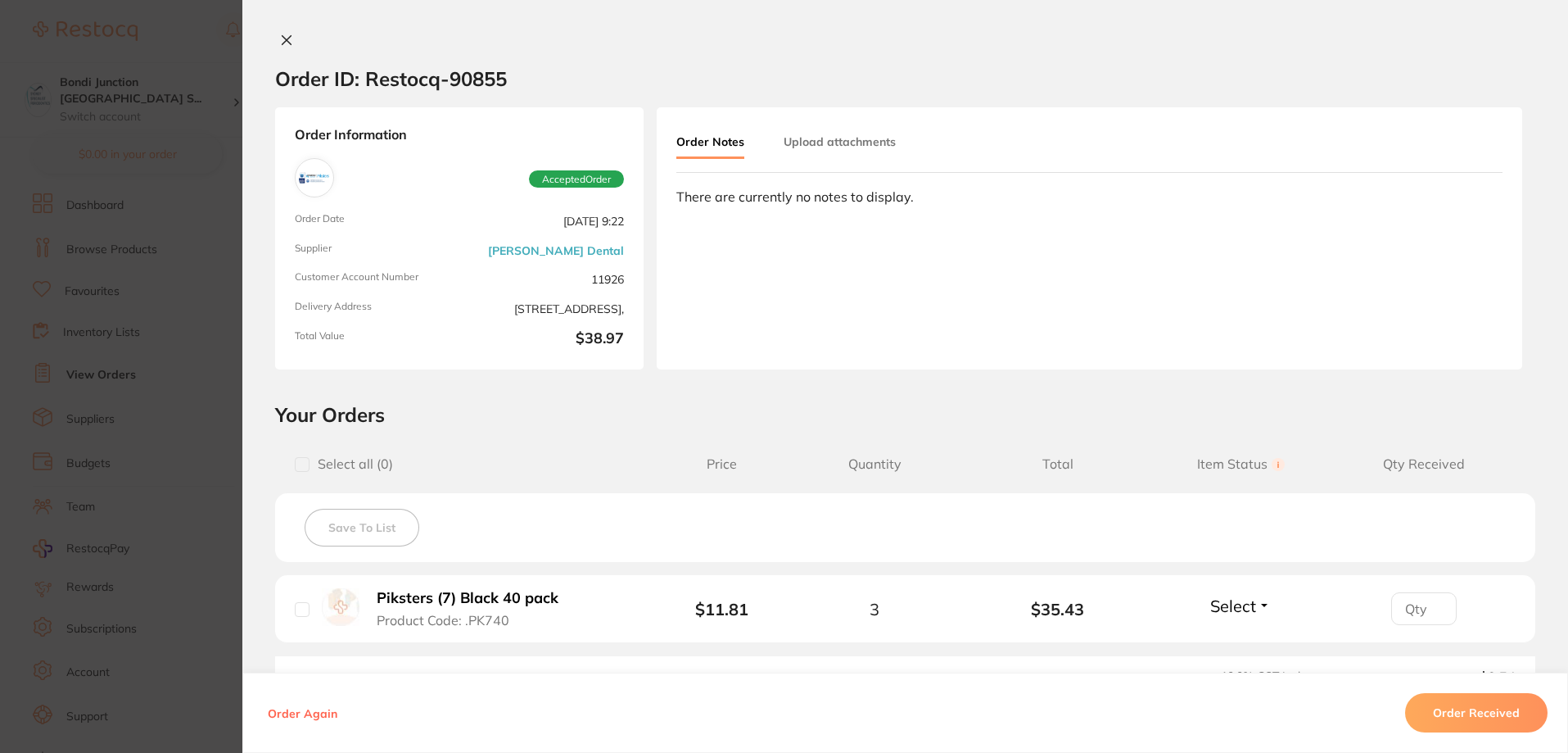
scroll to position [54, 0]
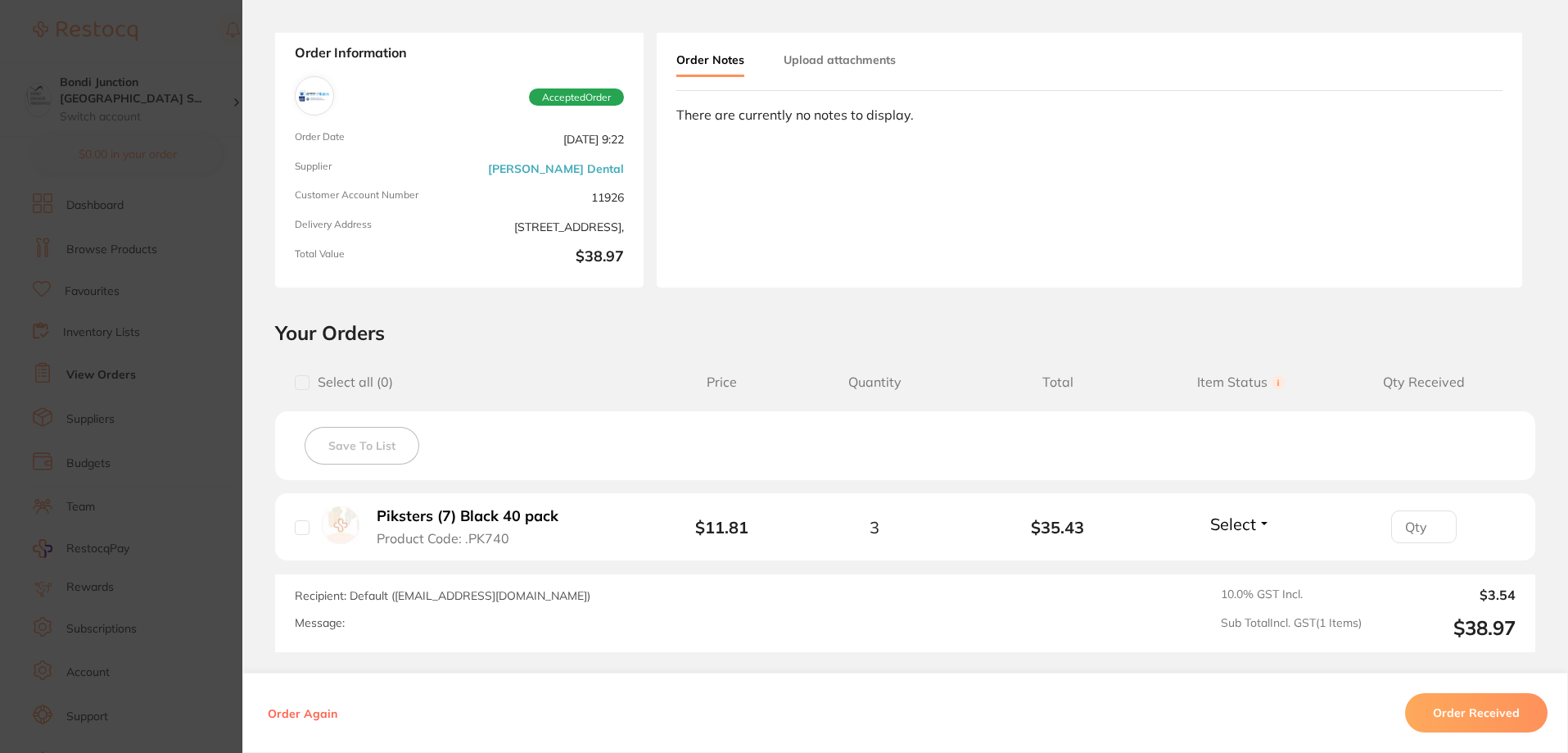
click at [171, 379] on section "Order ID: Restocq- 90855 Order Information Accepted Order Order Date Aug 21 202…" at bounding box center [784, 376] width 1568 height 753
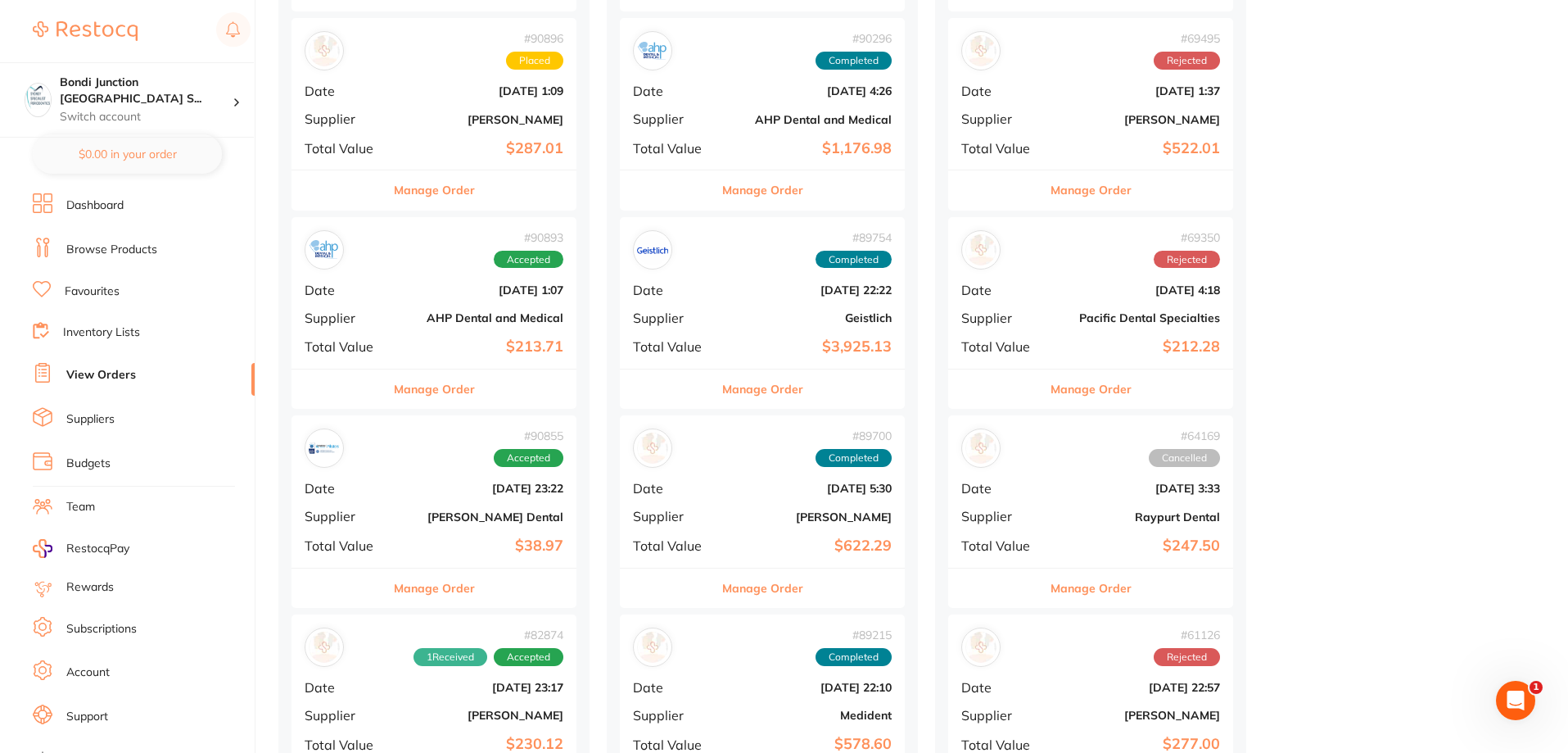
click at [403, 301] on div "# 90893 Accepted Date Aug 21 2025, 1:07 Supplier AHP Dental and Medical Total V…" at bounding box center [433, 293] width 285 height 152
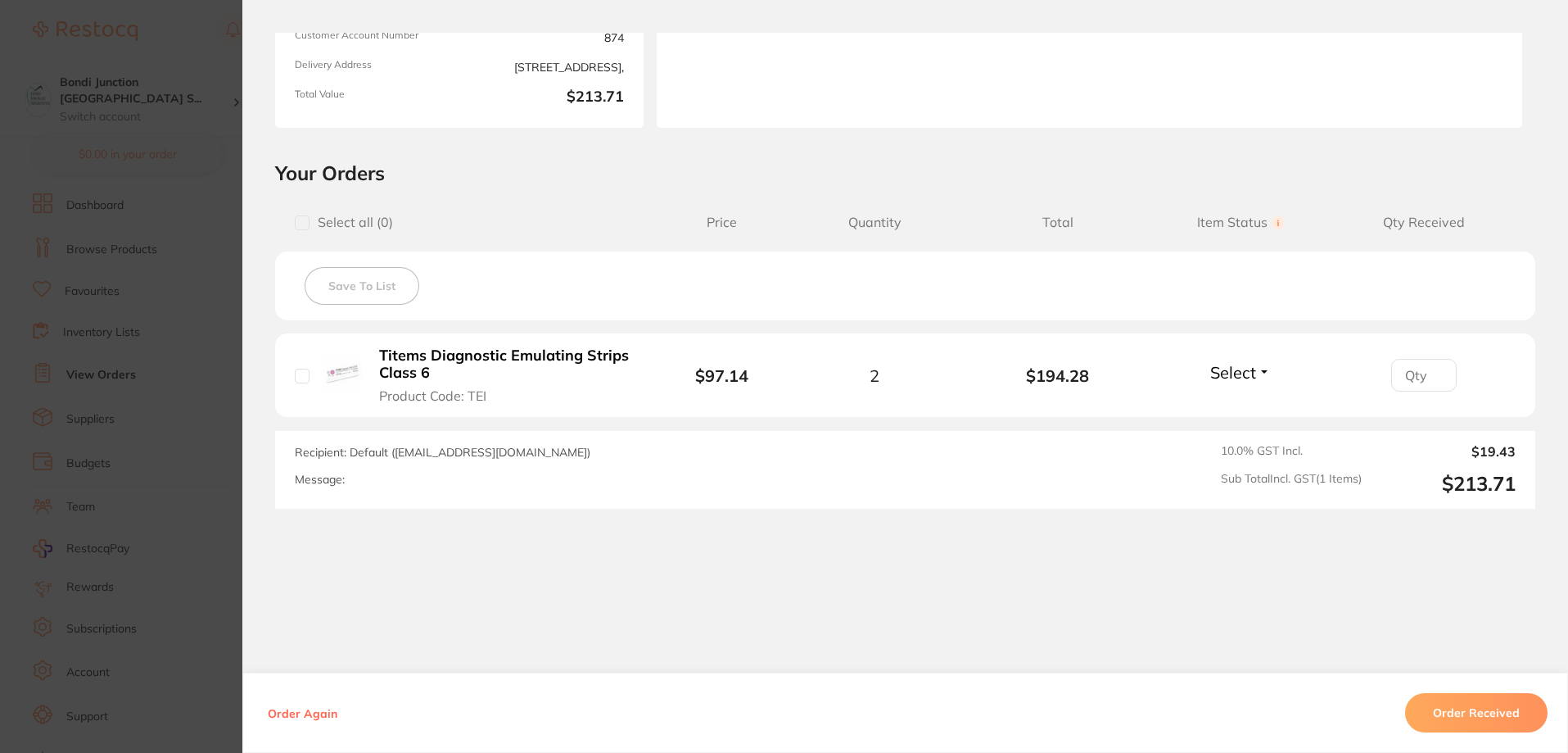
drag, startPoint x: 168, startPoint y: 339, endPoint x: 294, endPoint y: 301, distance: 131.6
click at [169, 339] on section "Order ID: Restocq- 90893 Order Information Accepted Order Order Date Aug 21 202…" at bounding box center [784, 376] width 1568 height 753
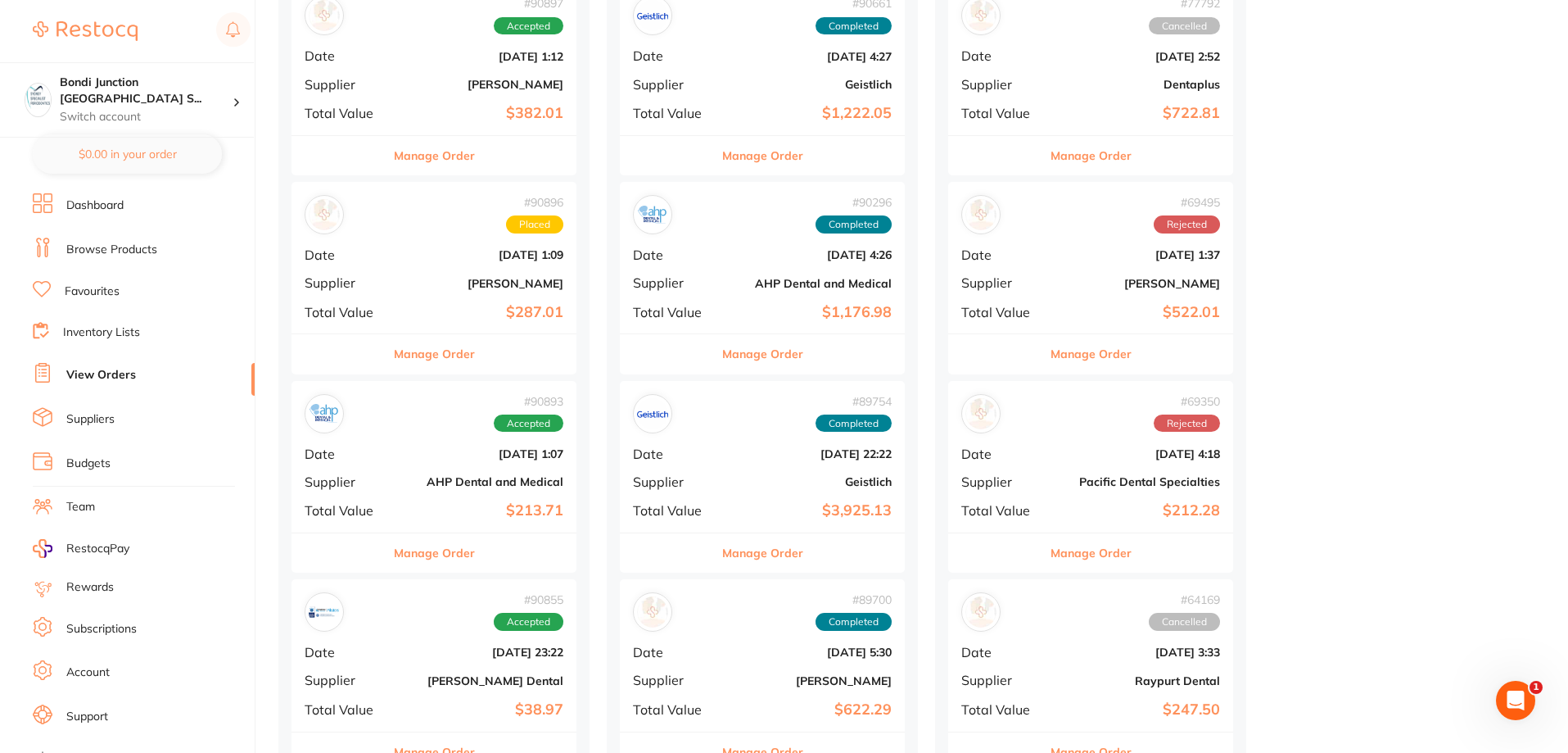
click at [475, 422] on div "# 90893 Accepted" at bounding box center [434, 413] width 259 height 39
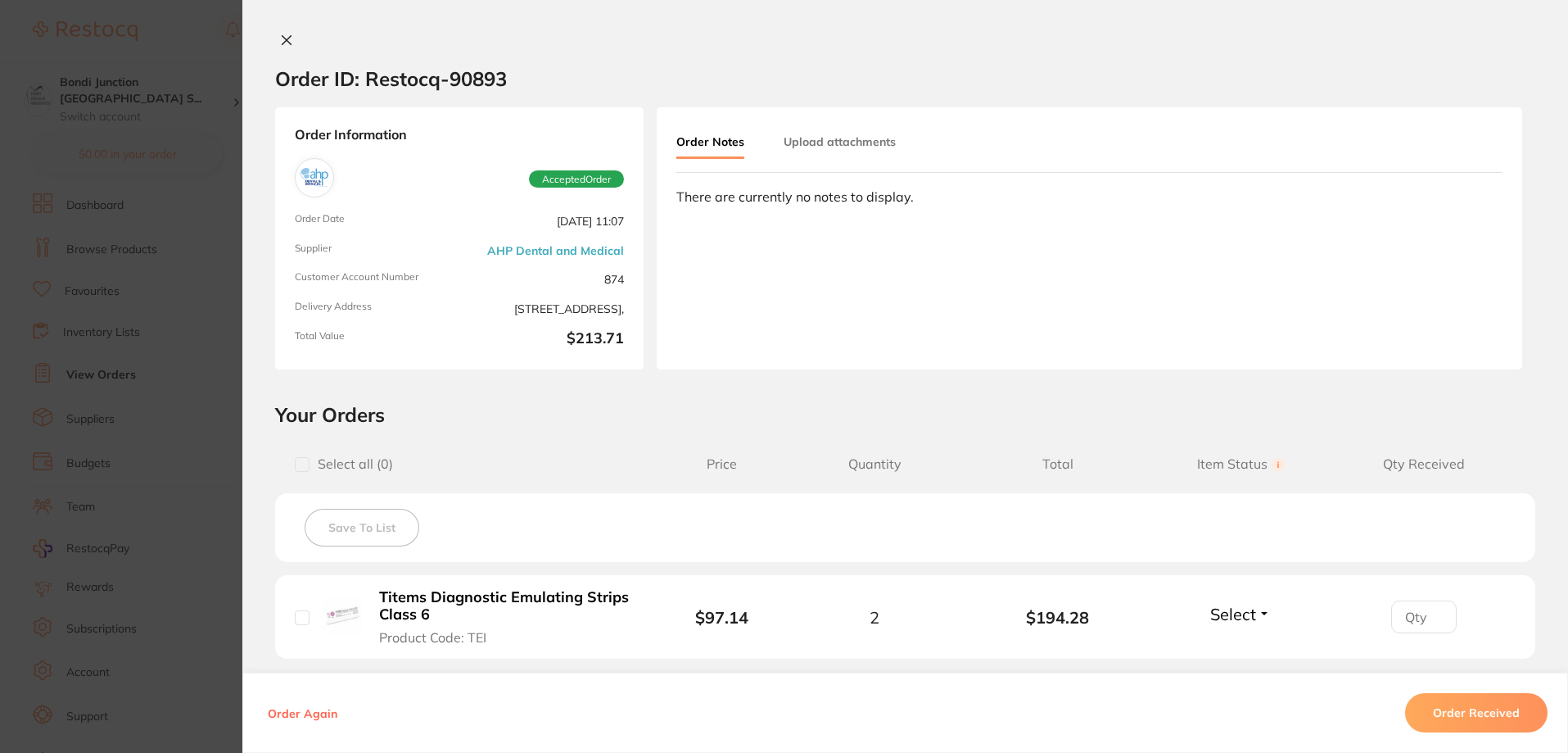
click at [82, 393] on section "Order ID: Restocq- 90893 Order Information Accepted Order Order Date Aug 21 202…" at bounding box center [784, 376] width 1568 height 753
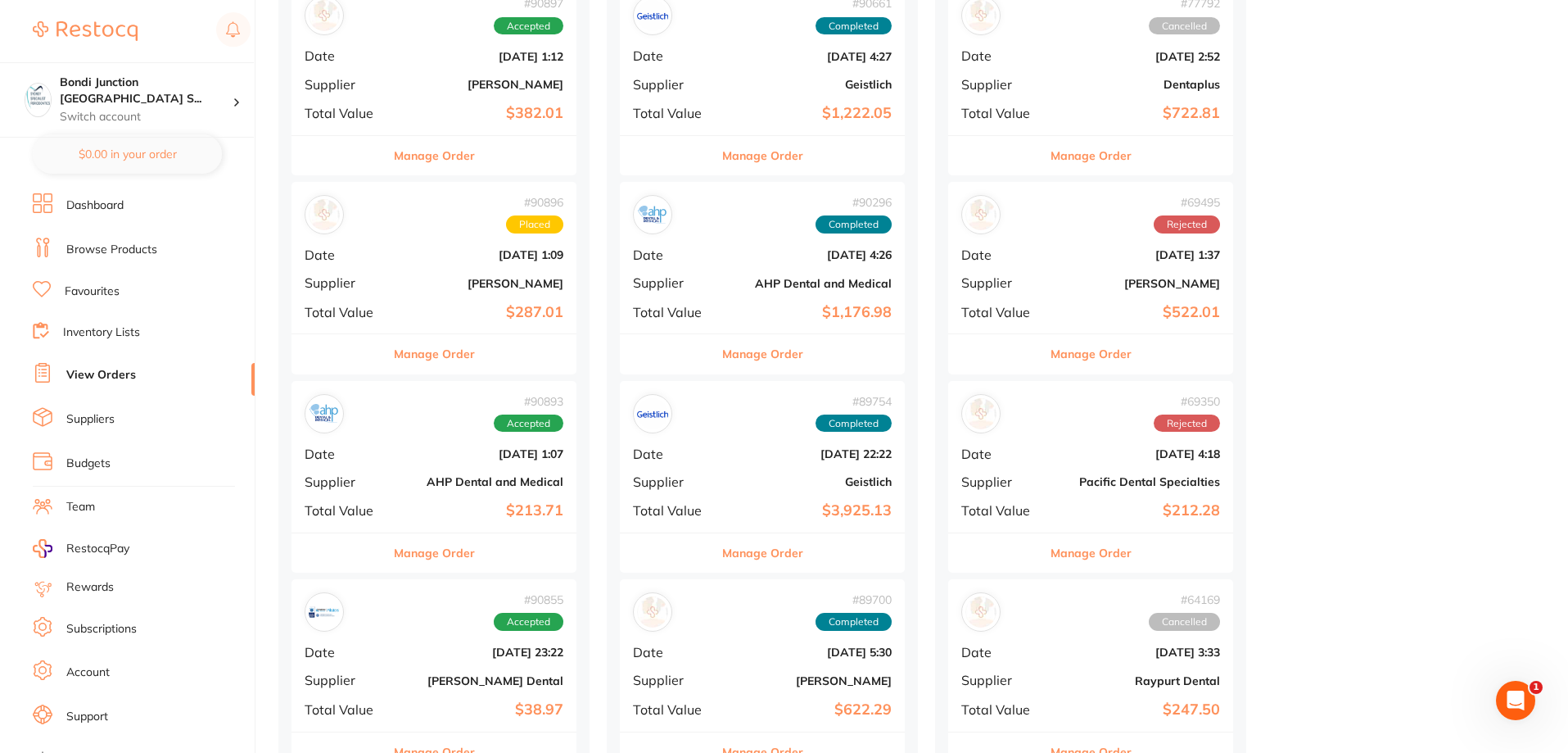
click at [504, 297] on div "# 90896 Placed Date Aug 21 2025, 1:09 Supplier Henry Schein Halas Total Value $…" at bounding box center [433, 257] width 285 height 152
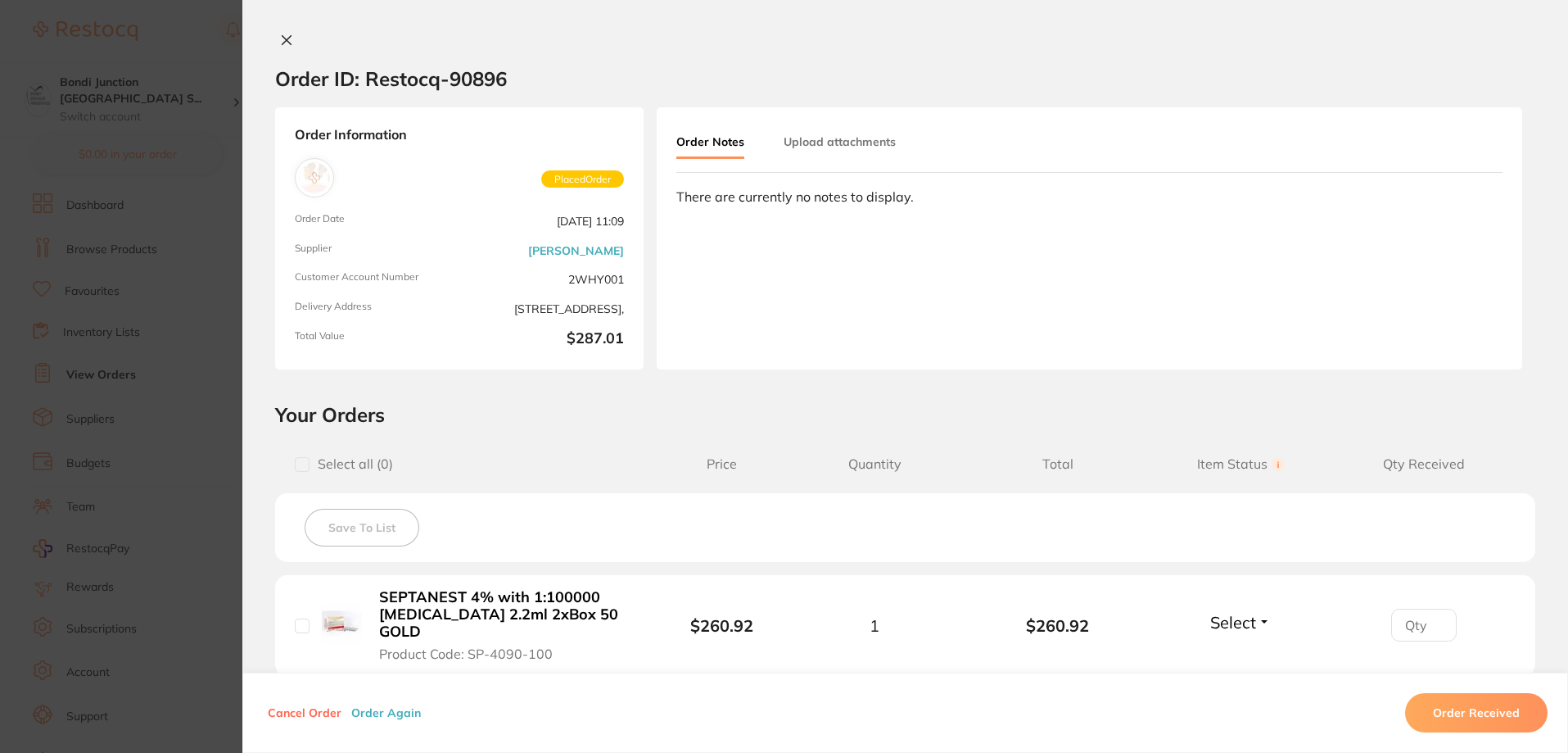
click at [165, 297] on section "Order ID: Restocq- 90896 Order Information Placed Order Order Date Aug 21 2025,…" at bounding box center [784, 376] width 1568 height 753
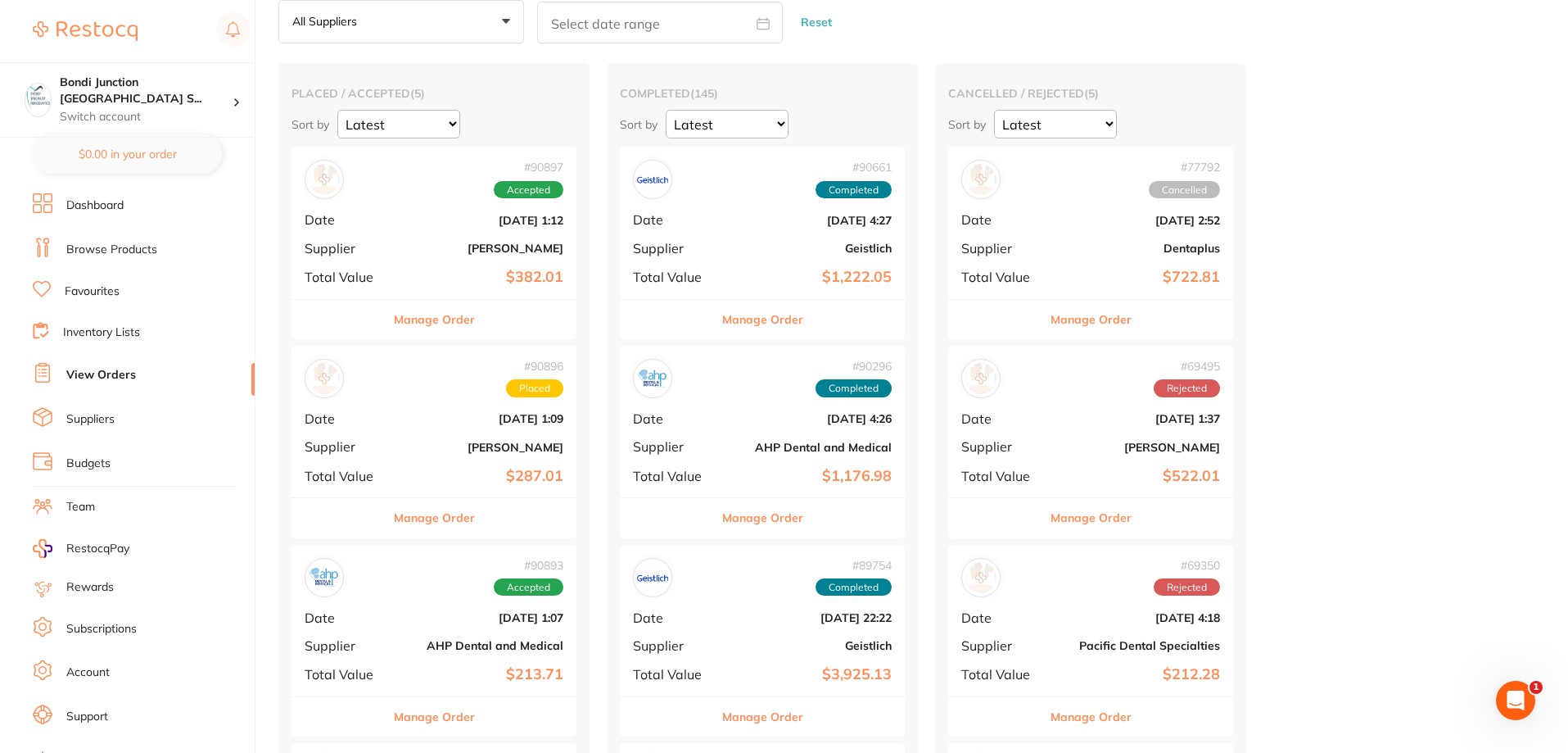
click at [425, 244] on b "[PERSON_NAME]" at bounding box center [481, 248] width 164 height 13
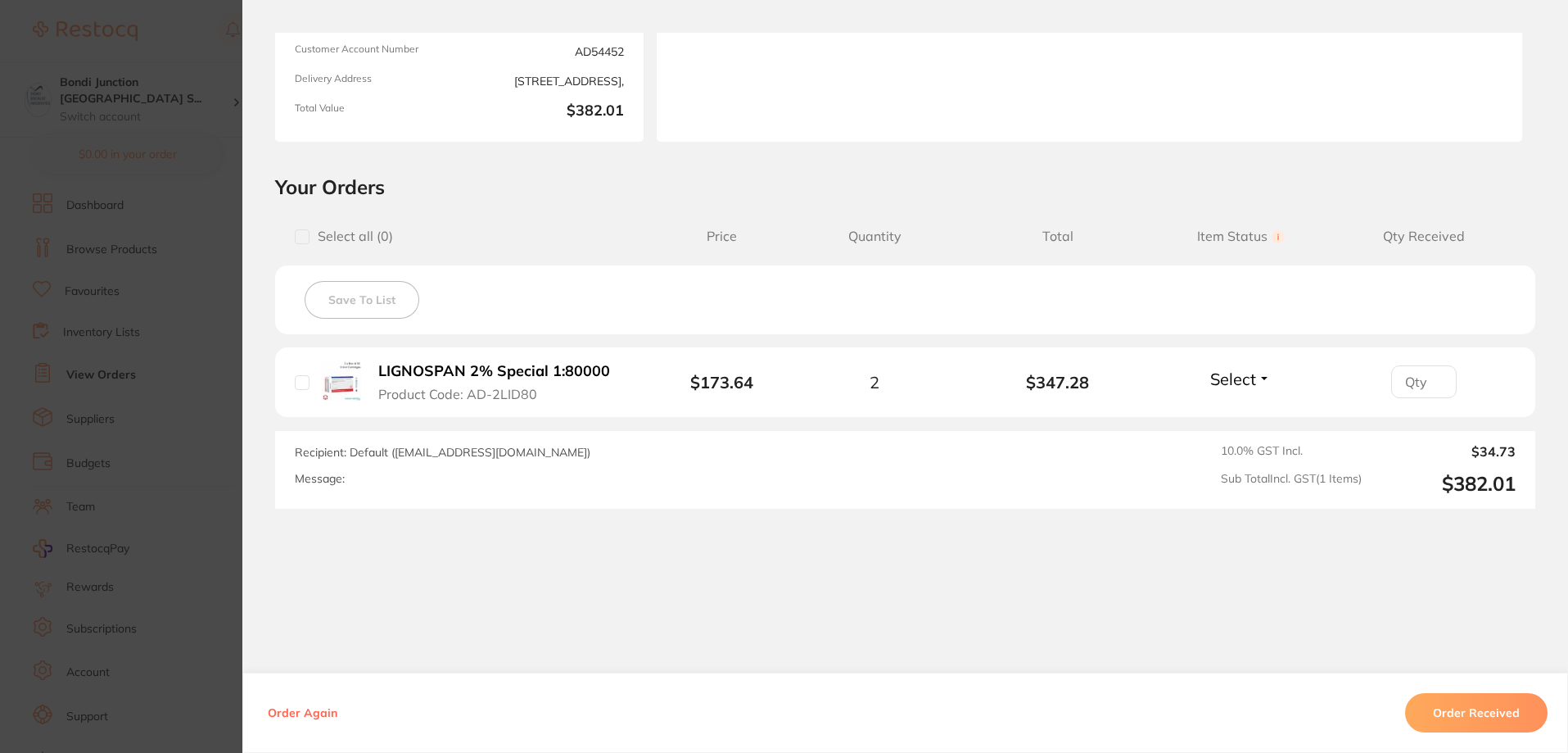
click at [201, 327] on section "Order ID: Restocq- 90897 Order Information Accepted Order Order Date Aug 21 202…" at bounding box center [784, 376] width 1568 height 753
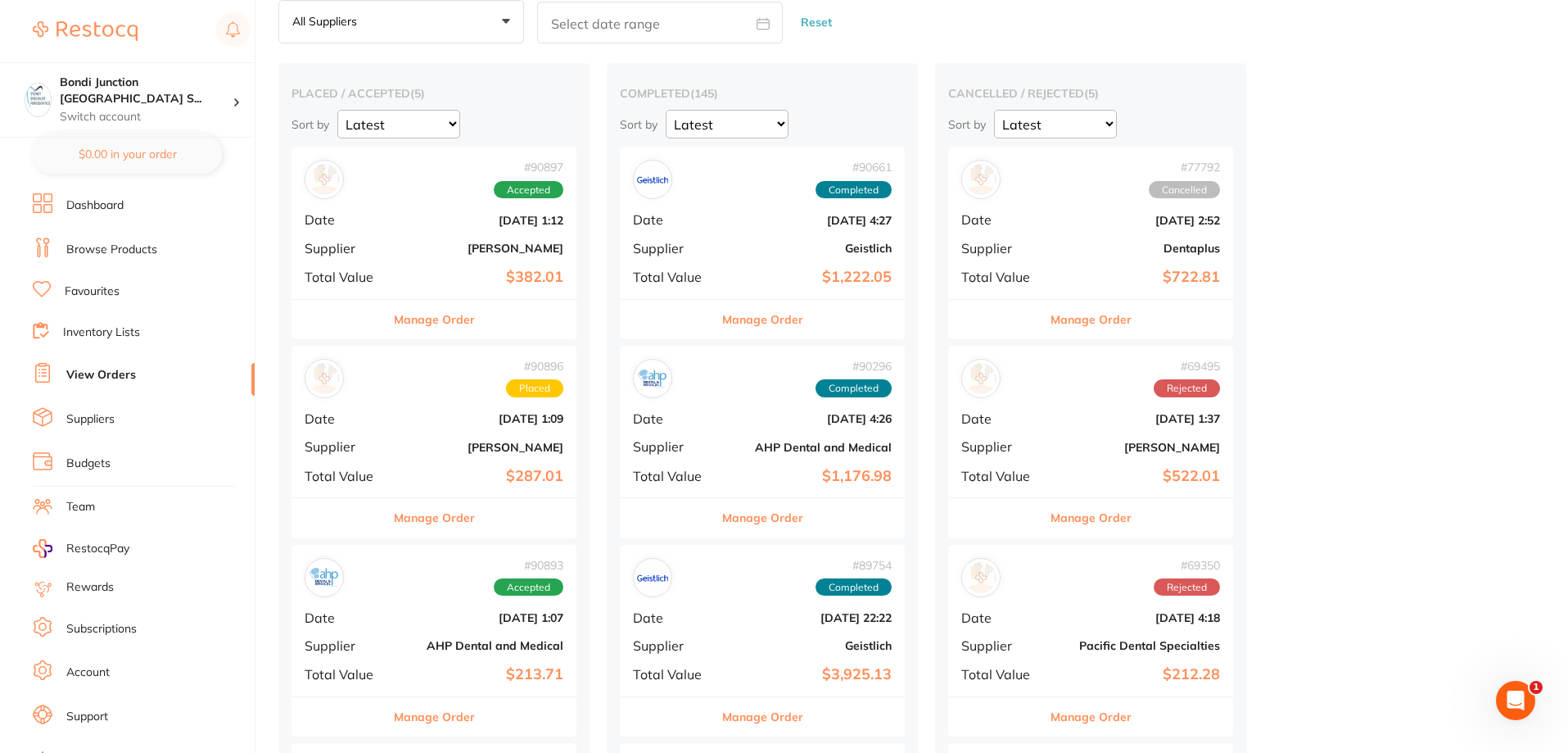
scroll to position [82, 0]
